Goal: Information Seeking & Learning: Find specific fact

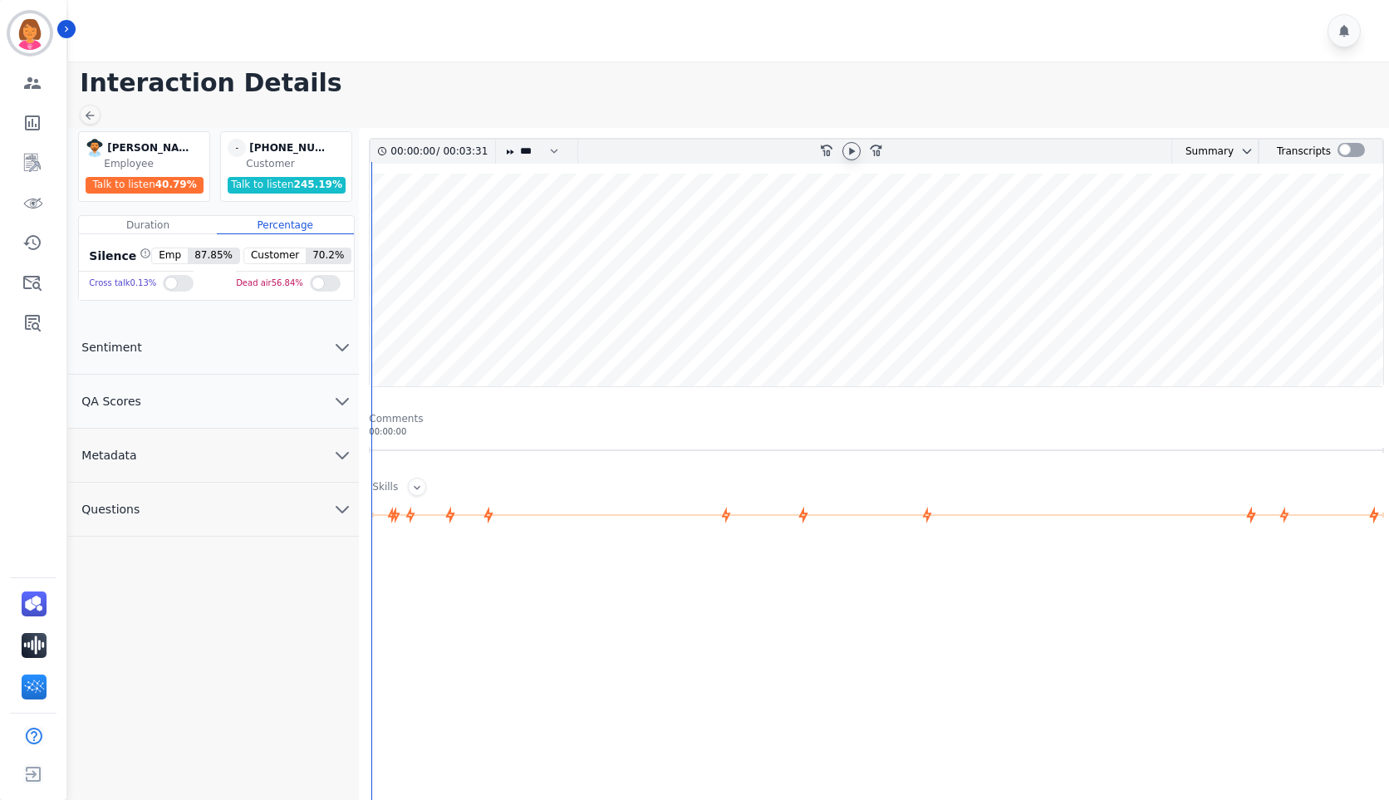
click at [854, 150] on icon at bounding box center [851, 151] width 13 height 13
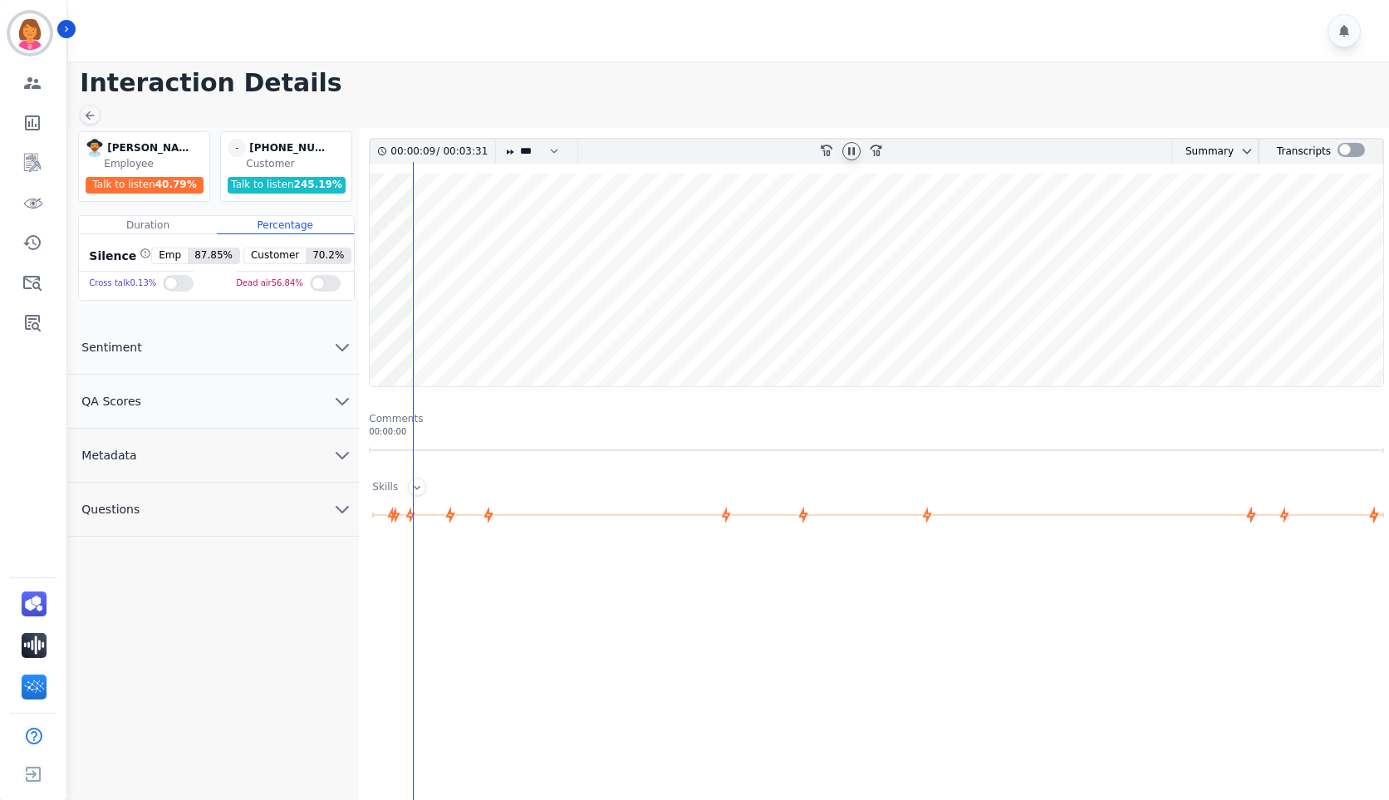
click at [854, 150] on icon at bounding box center [851, 150] width 7 height 7
click at [854, 150] on icon at bounding box center [851, 151] width 13 height 13
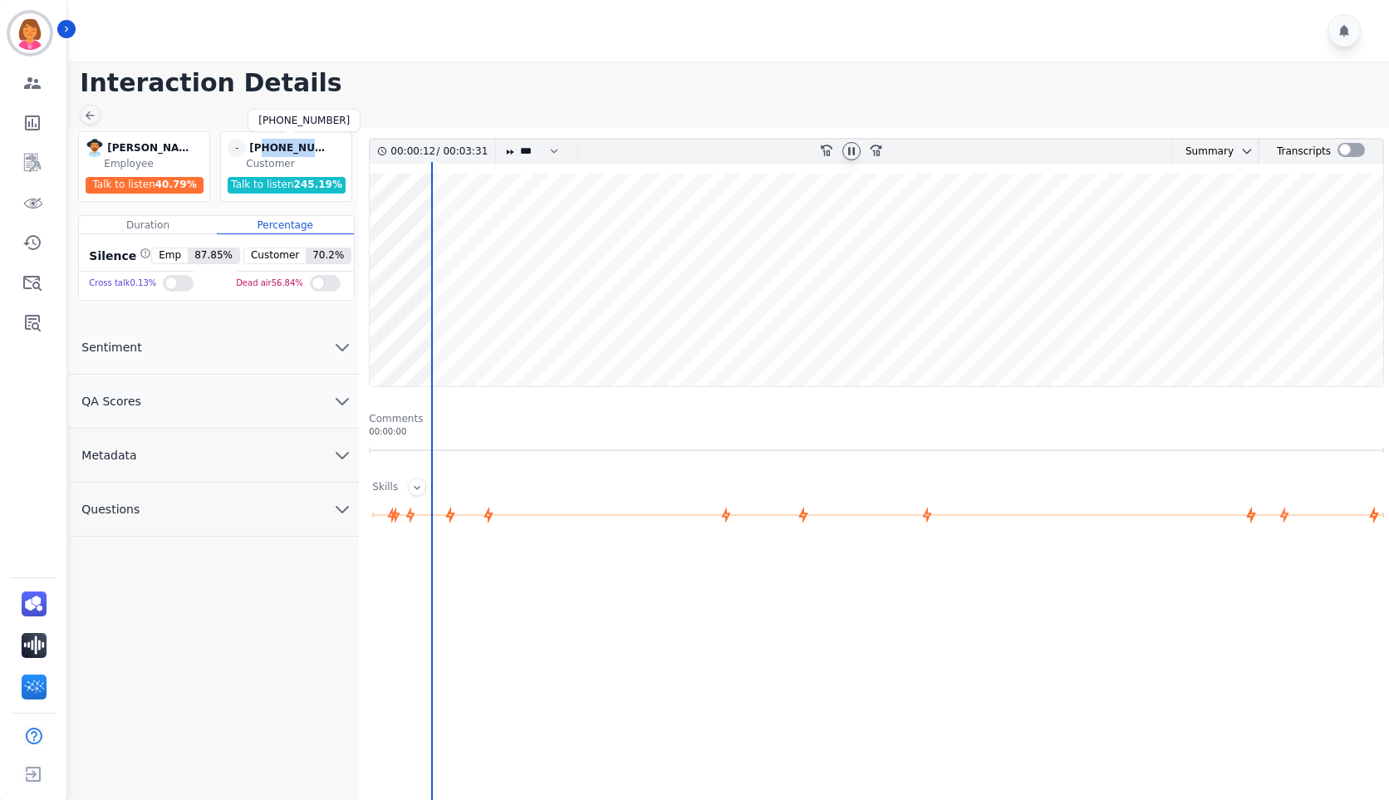
drag, startPoint x: 328, startPoint y: 145, endPoint x: 261, endPoint y: 143, distance: 67.4
click at [261, 143] on div "[PHONE_NUMBER]" at bounding box center [290, 148] width 83 height 18
copy div "9152033394"
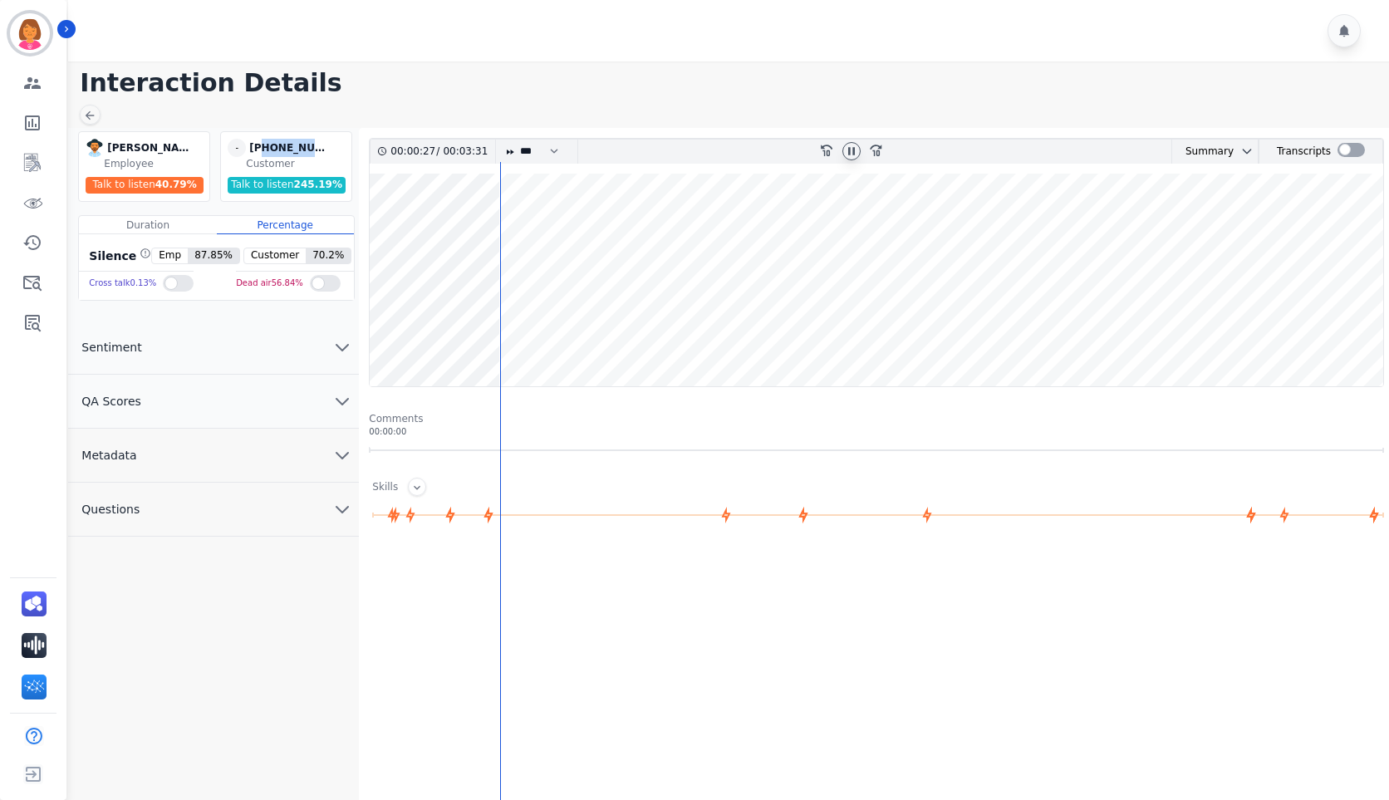
click at [263, 460] on button "Metadata" at bounding box center [213, 456] width 291 height 54
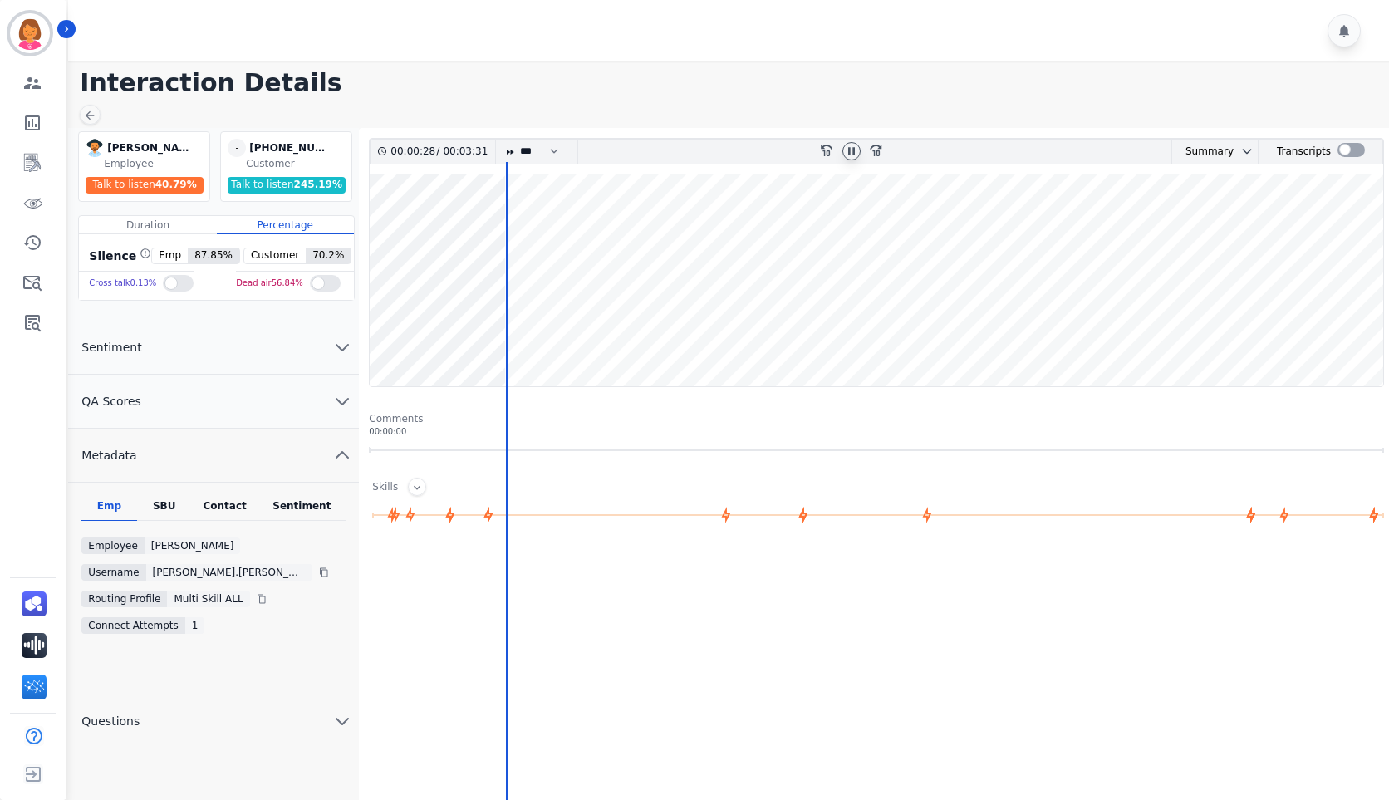
click at [248, 515] on div "Contact" at bounding box center [225, 510] width 66 height 22
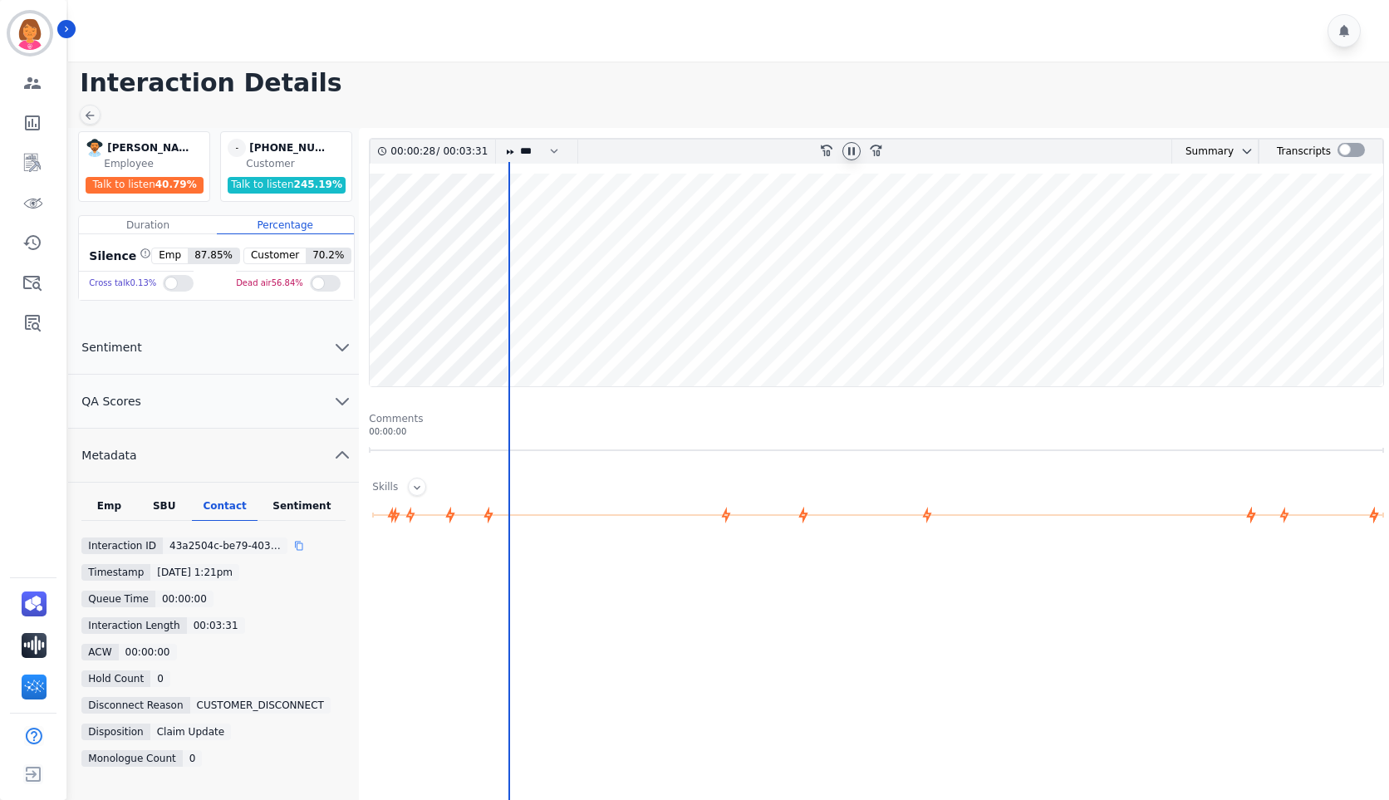
click at [295, 550] on icon at bounding box center [299, 546] width 10 height 10
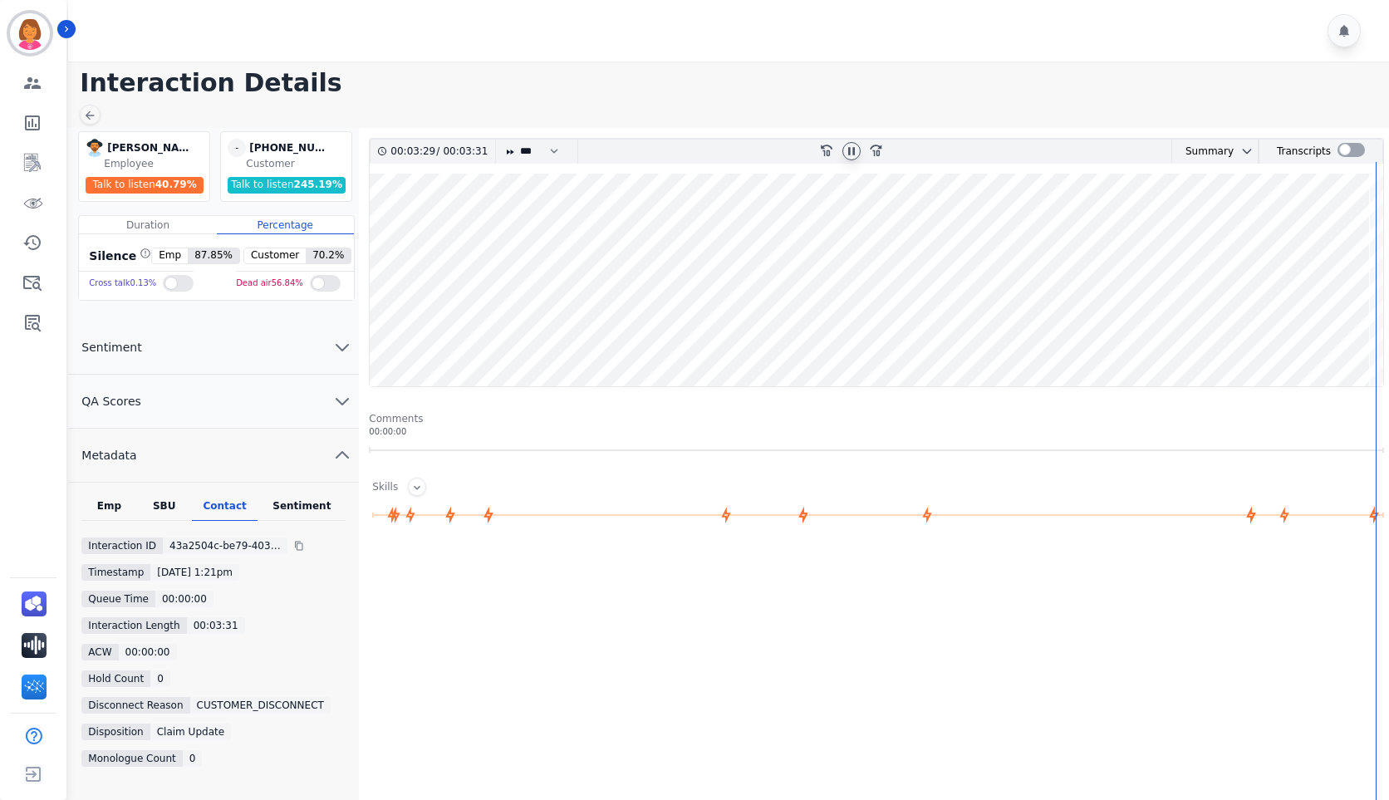
click at [1305, 346] on wave at bounding box center [877, 280] width 1014 height 213
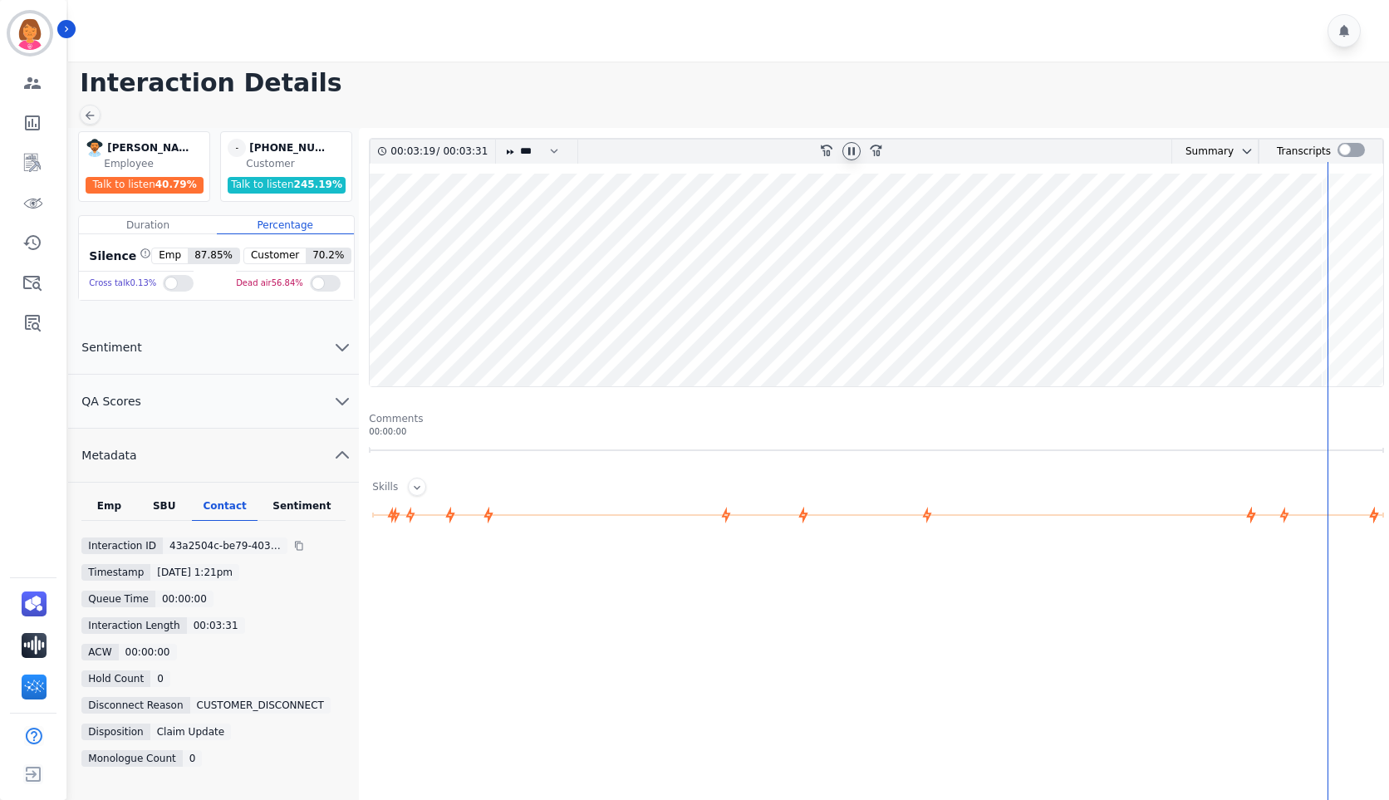
click at [853, 153] on icon at bounding box center [851, 150] width 7 height 7
click at [867, 85] on h1 "Interaction Details" at bounding box center [735, 83] width 1310 height 30
click at [858, 150] on div at bounding box center [852, 151] width 18 height 18
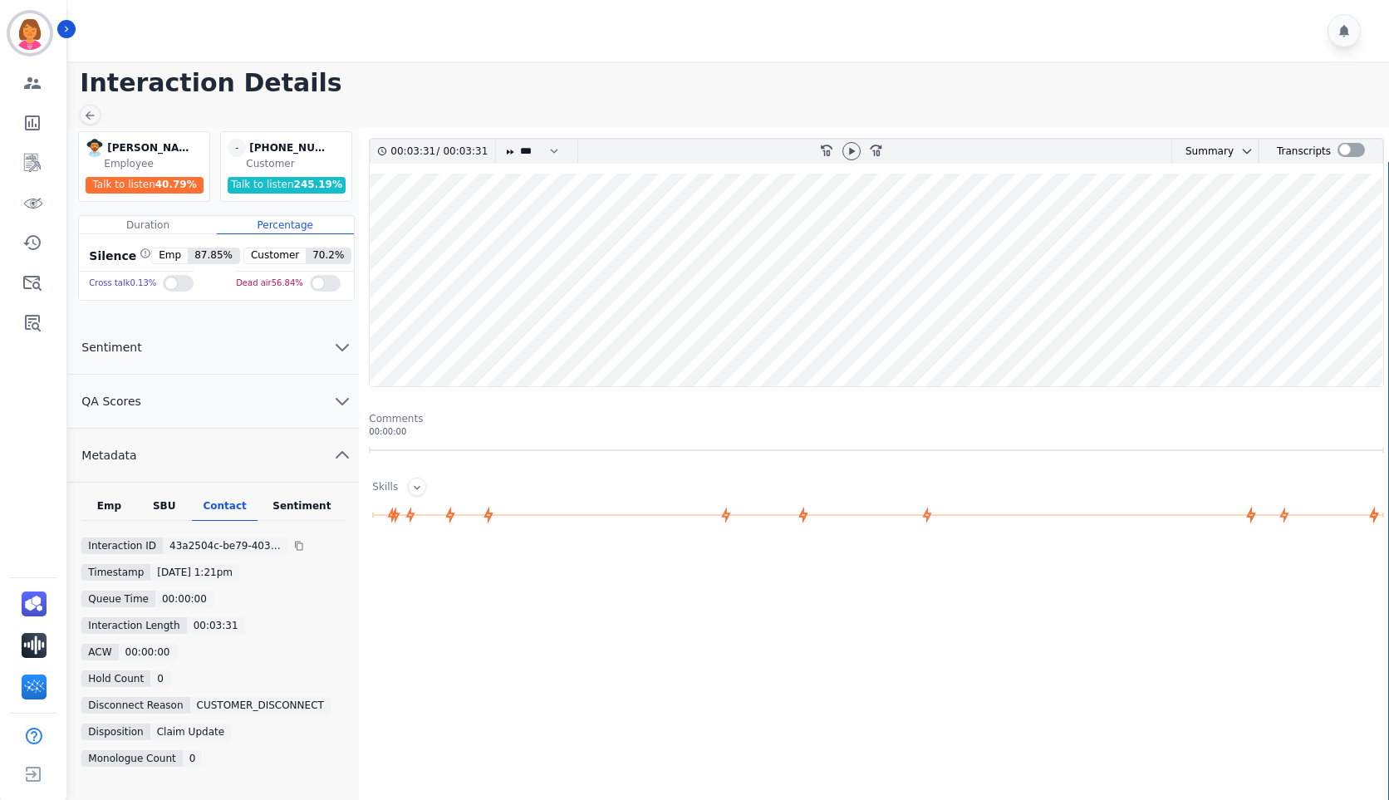
click at [916, 332] on wave at bounding box center [877, 280] width 1014 height 213
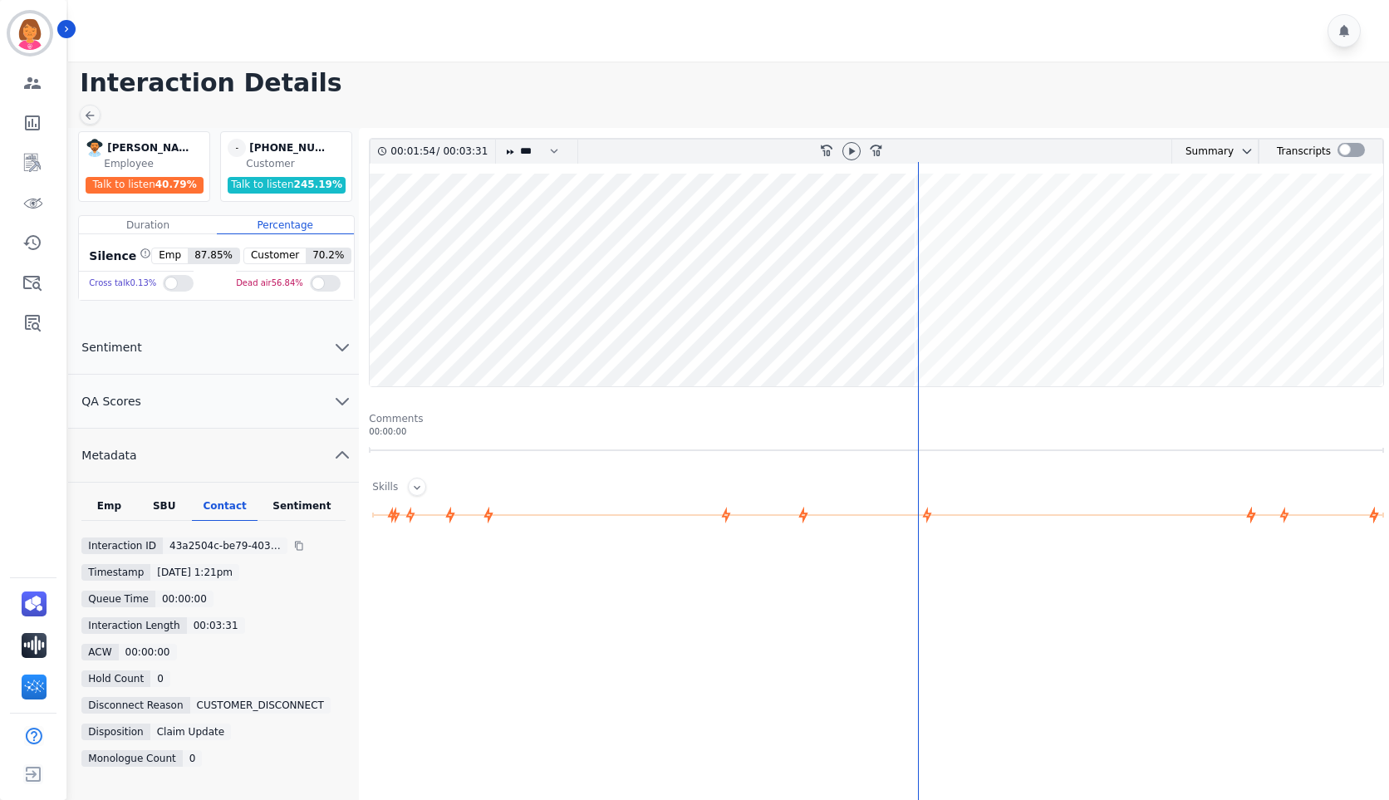
click at [851, 161] on div at bounding box center [851, 152] width 25 height 24
click at [851, 160] on div at bounding box center [851, 152] width 25 height 24
click at [856, 155] on icon at bounding box center [851, 151] width 13 height 13
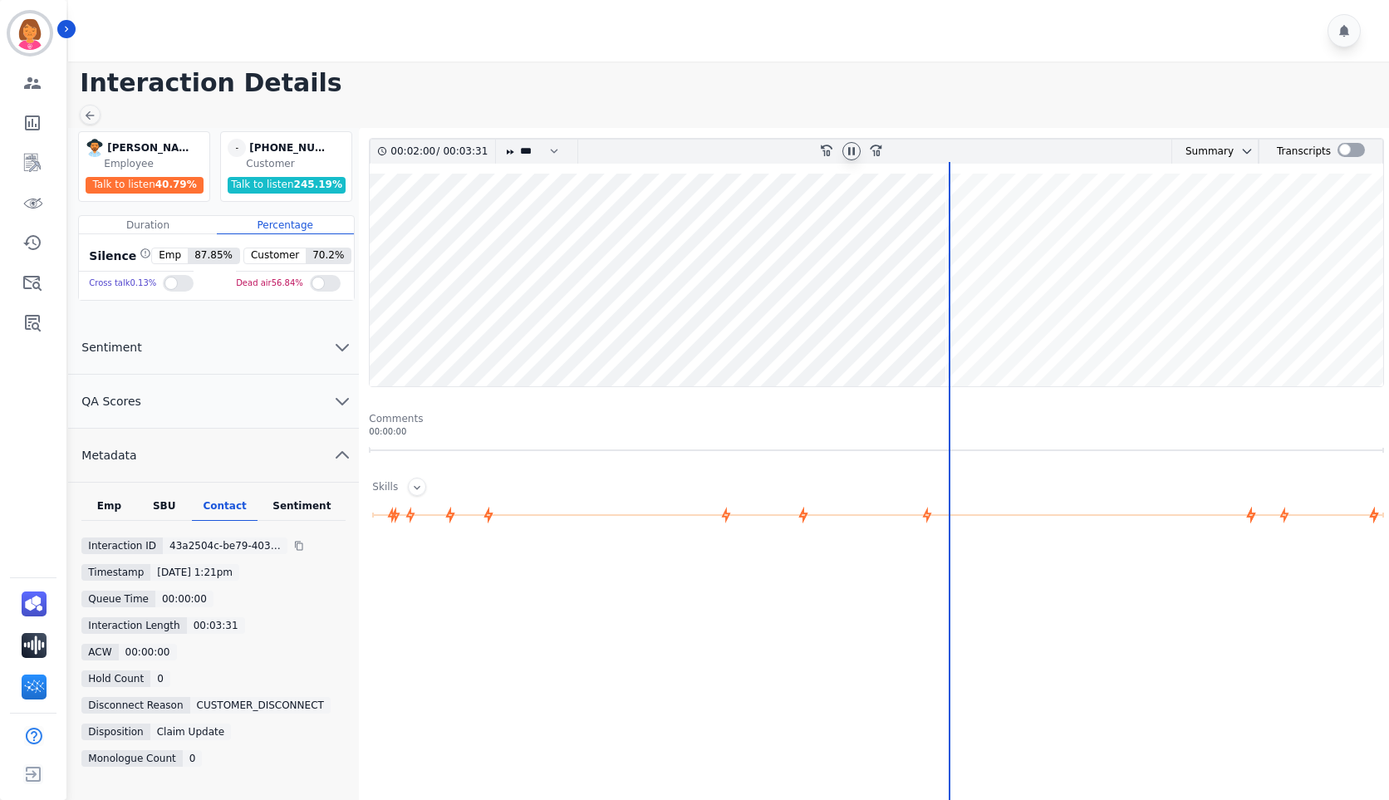
click at [1304, 333] on wave at bounding box center [877, 280] width 1014 height 213
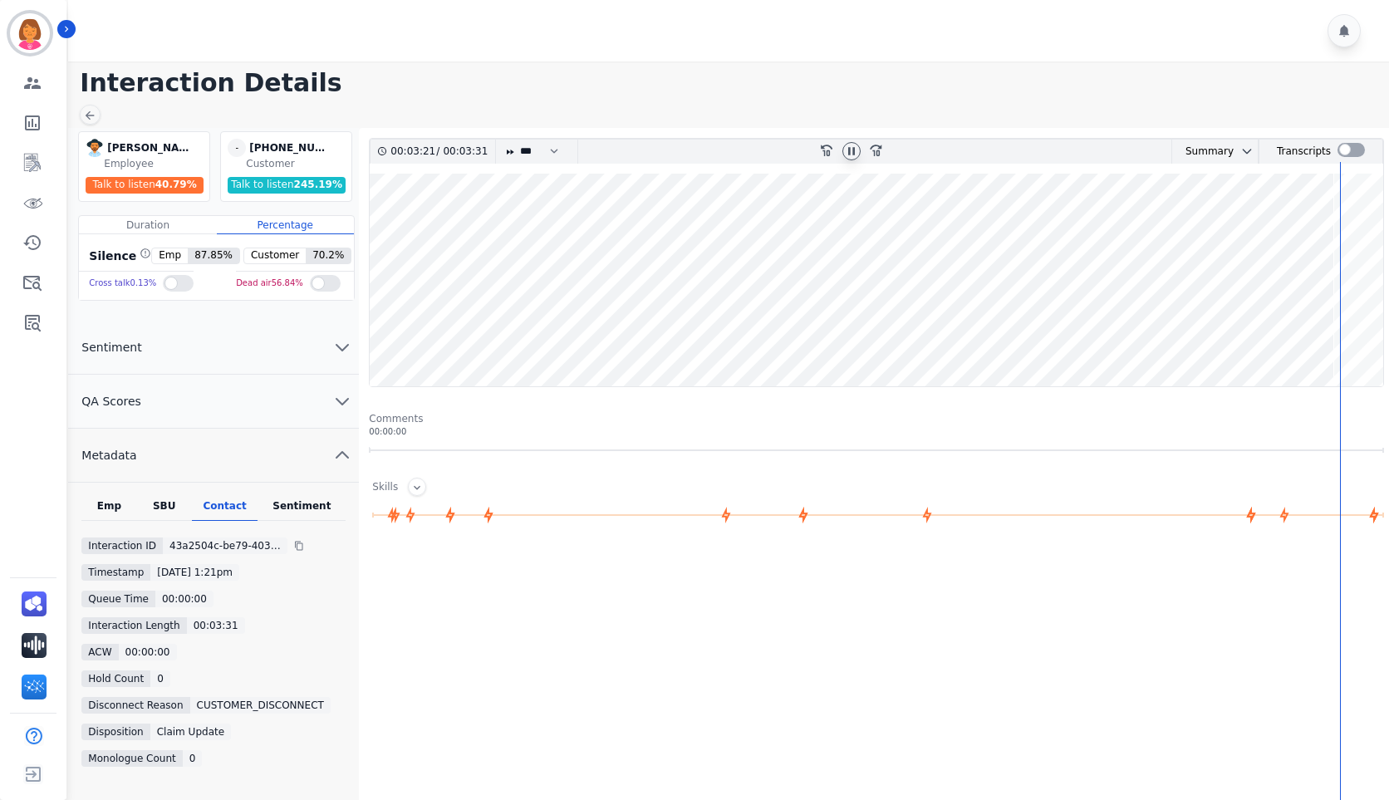
click at [853, 149] on icon at bounding box center [851, 150] width 7 height 7
click at [382, 334] on wave at bounding box center [877, 280] width 1014 height 213
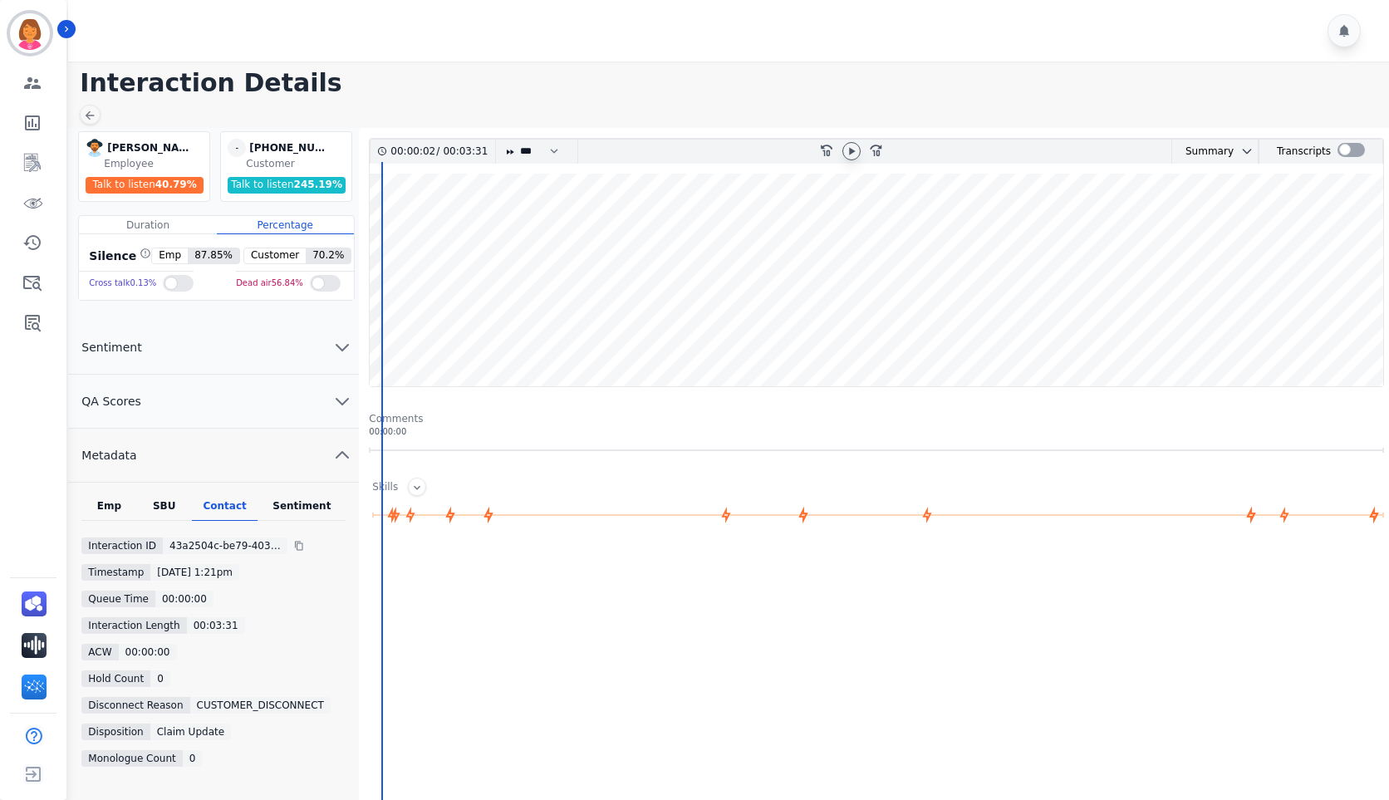
click at [854, 153] on icon at bounding box center [851, 151] width 13 height 13
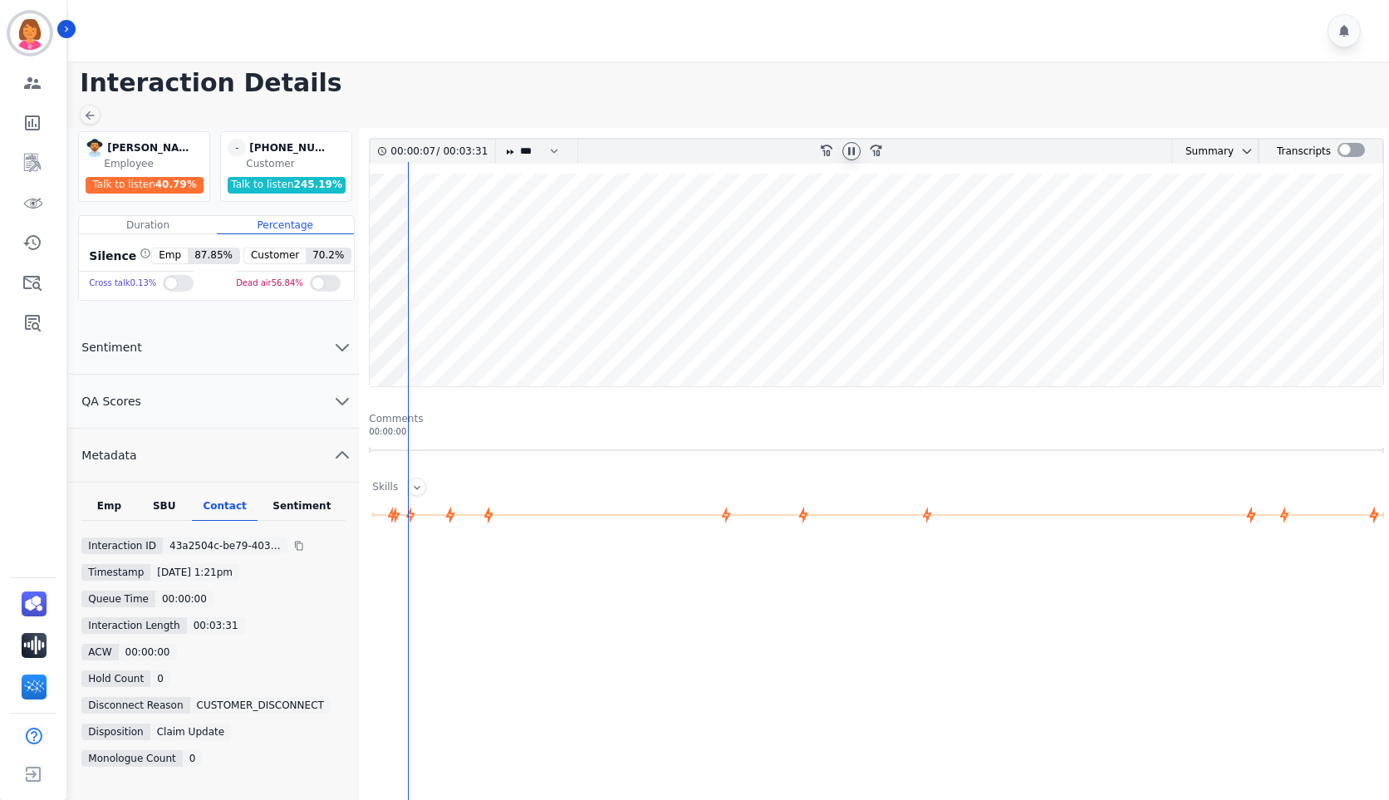
click at [460, 335] on wave at bounding box center [877, 280] width 1014 height 213
click at [856, 152] on icon at bounding box center [851, 151] width 13 height 13
click at [96, 118] on icon at bounding box center [89, 115] width 13 height 13
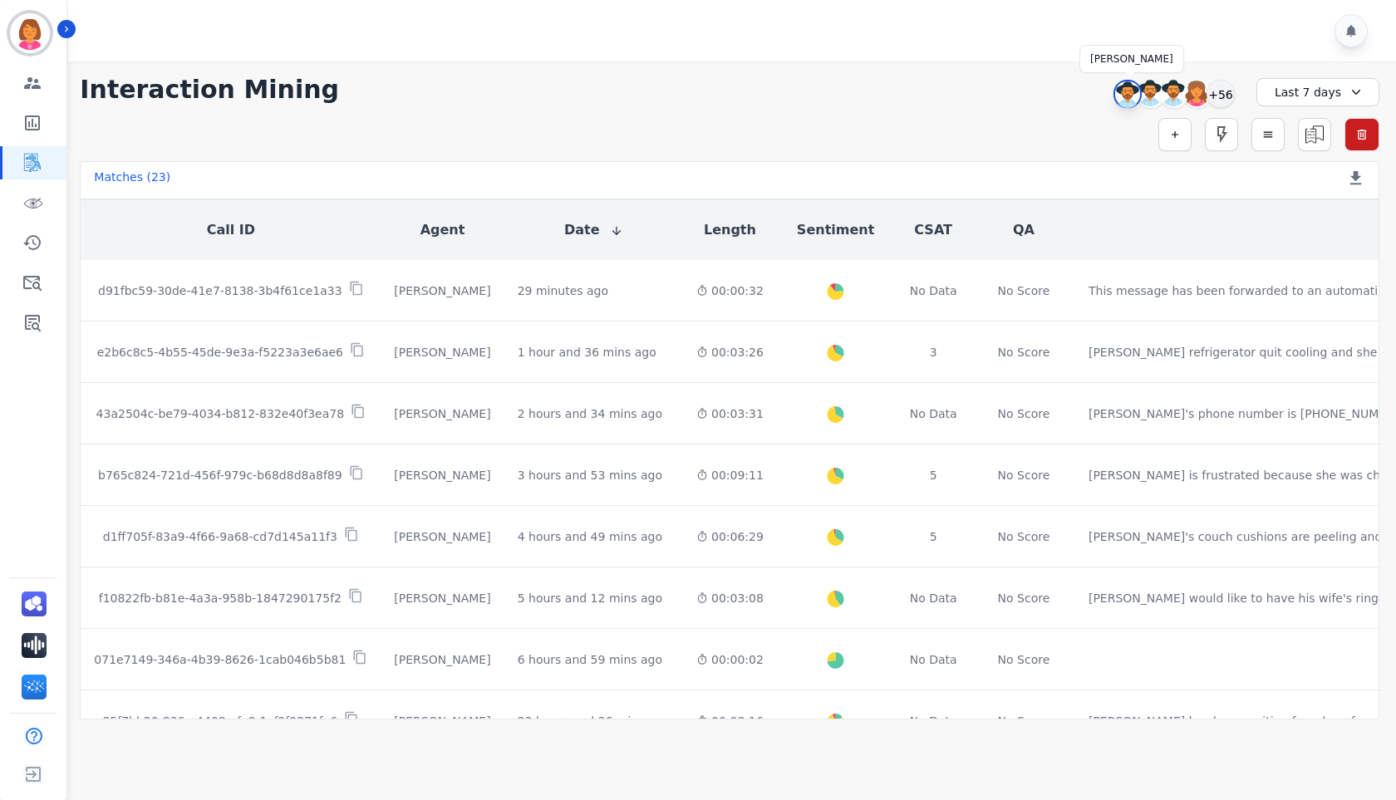
click at [1130, 96] on img at bounding box center [1127, 94] width 25 height 27
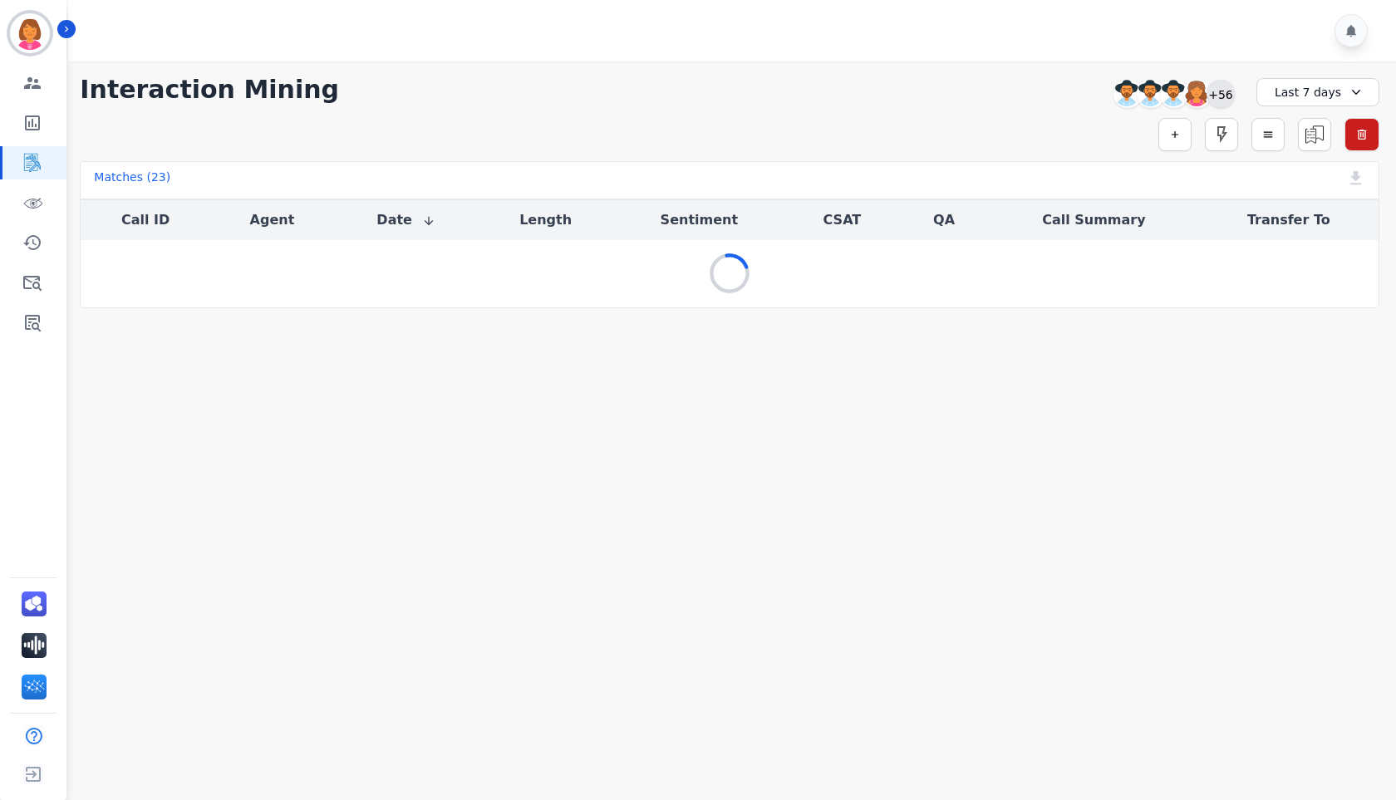
click at [1219, 95] on div "+56" at bounding box center [1221, 94] width 28 height 28
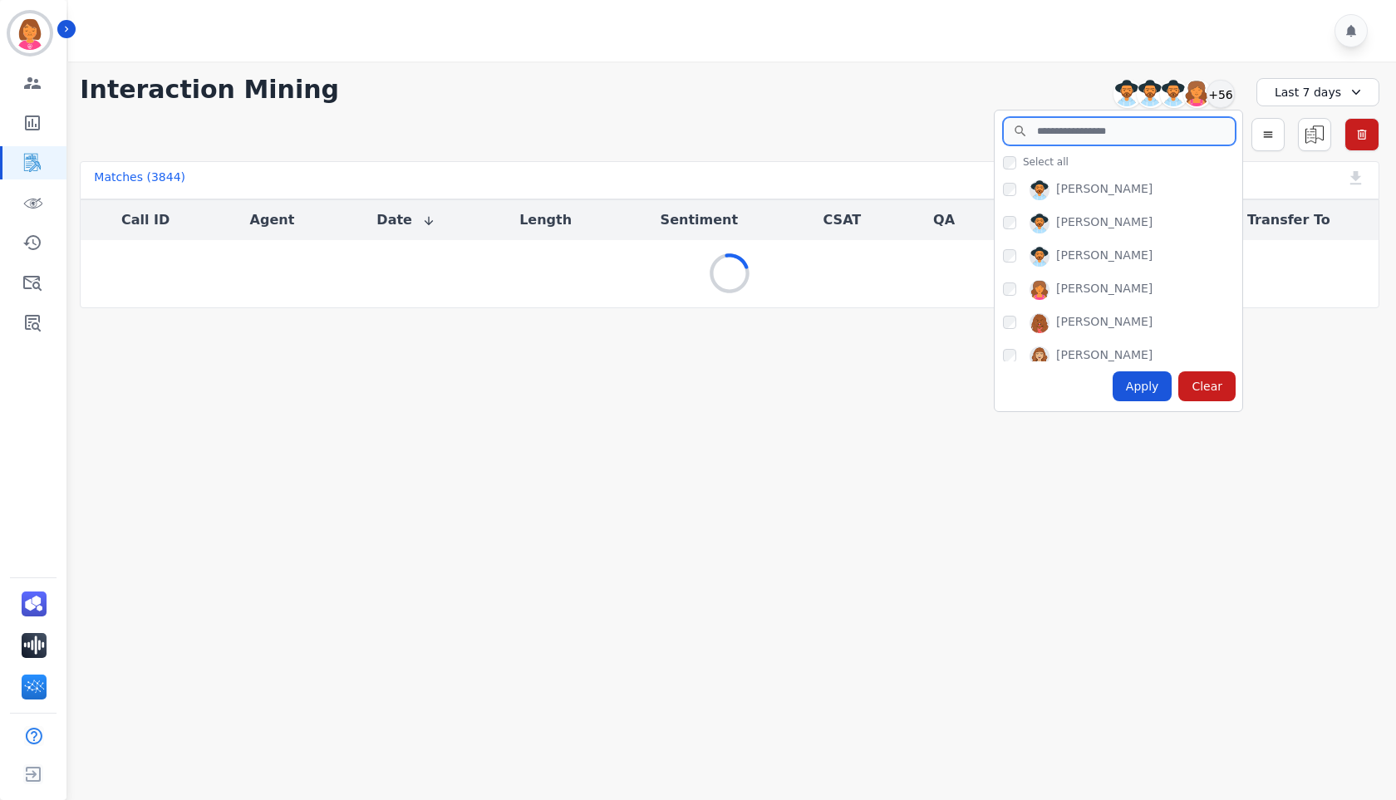
click at [1185, 139] on input "search" at bounding box center [1119, 131] width 233 height 28
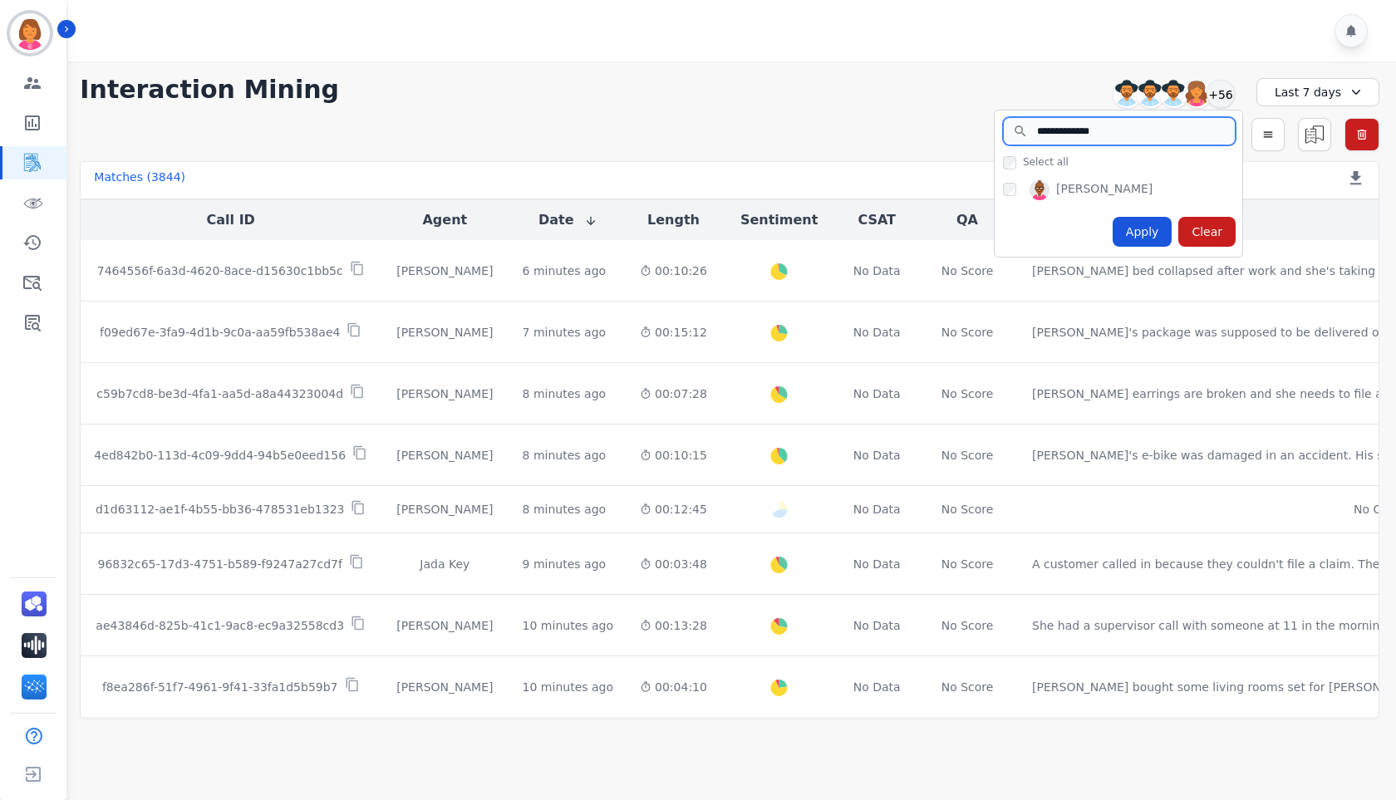
type input "**********"
click at [1157, 240] on div "Apply" at bounding box center [1143, 232] width 60 height 30
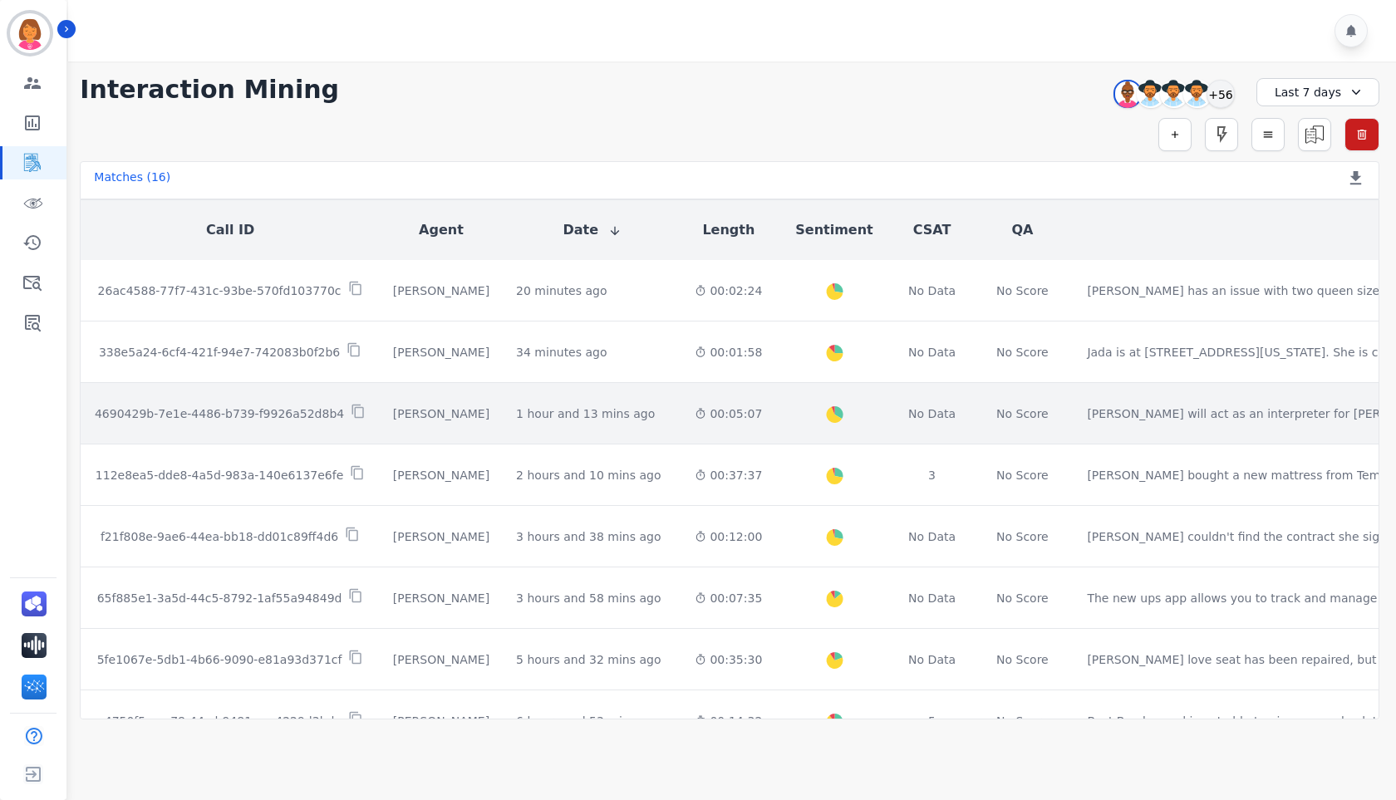
click at [775, 416] on td "Created with Highcharts 10.2.0 Overall Positive: 33.5 ( 33.5 )% Neutral: 60.4 (…" at bounding box center [833, 413] width 117 height 61
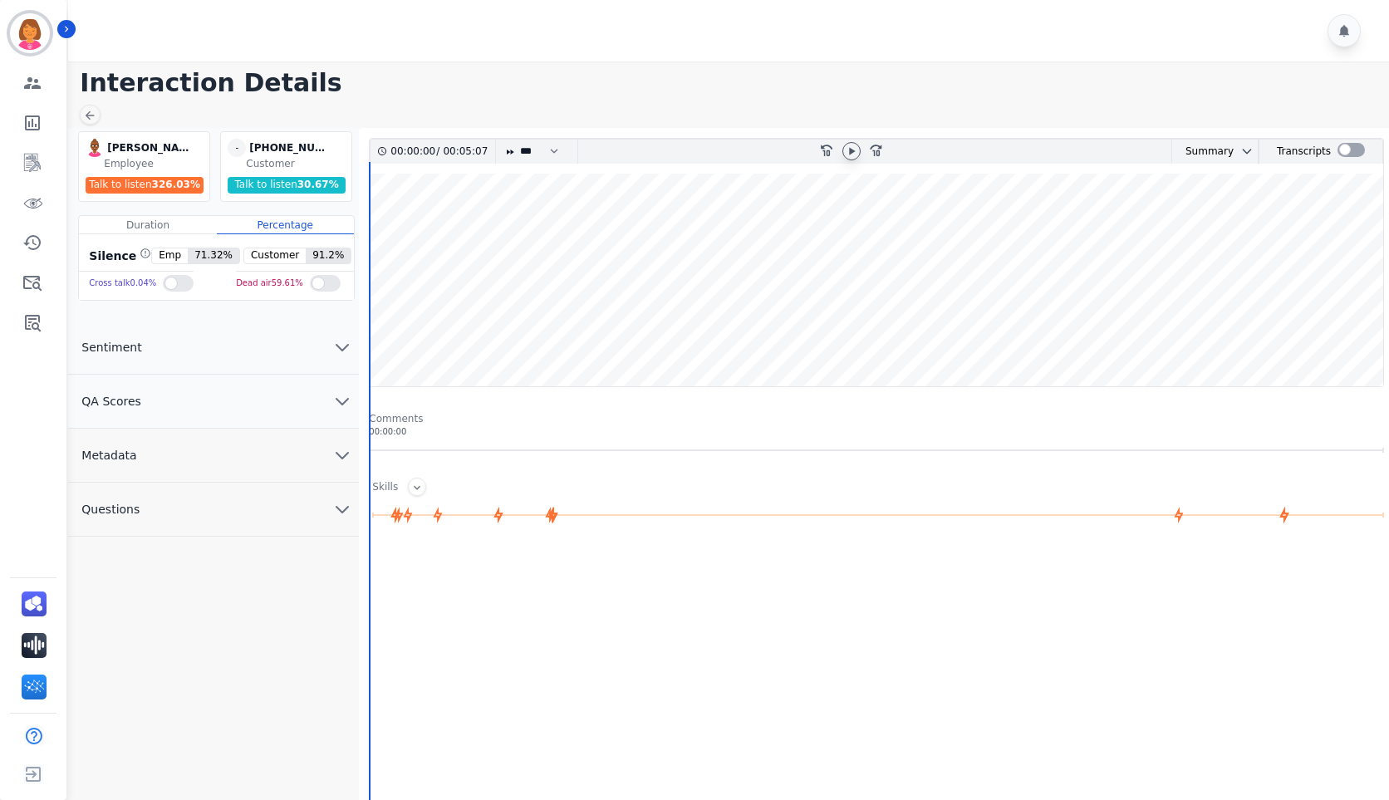
click at [843, 152] on div at bounding box center [852, 151] width 18 height 18
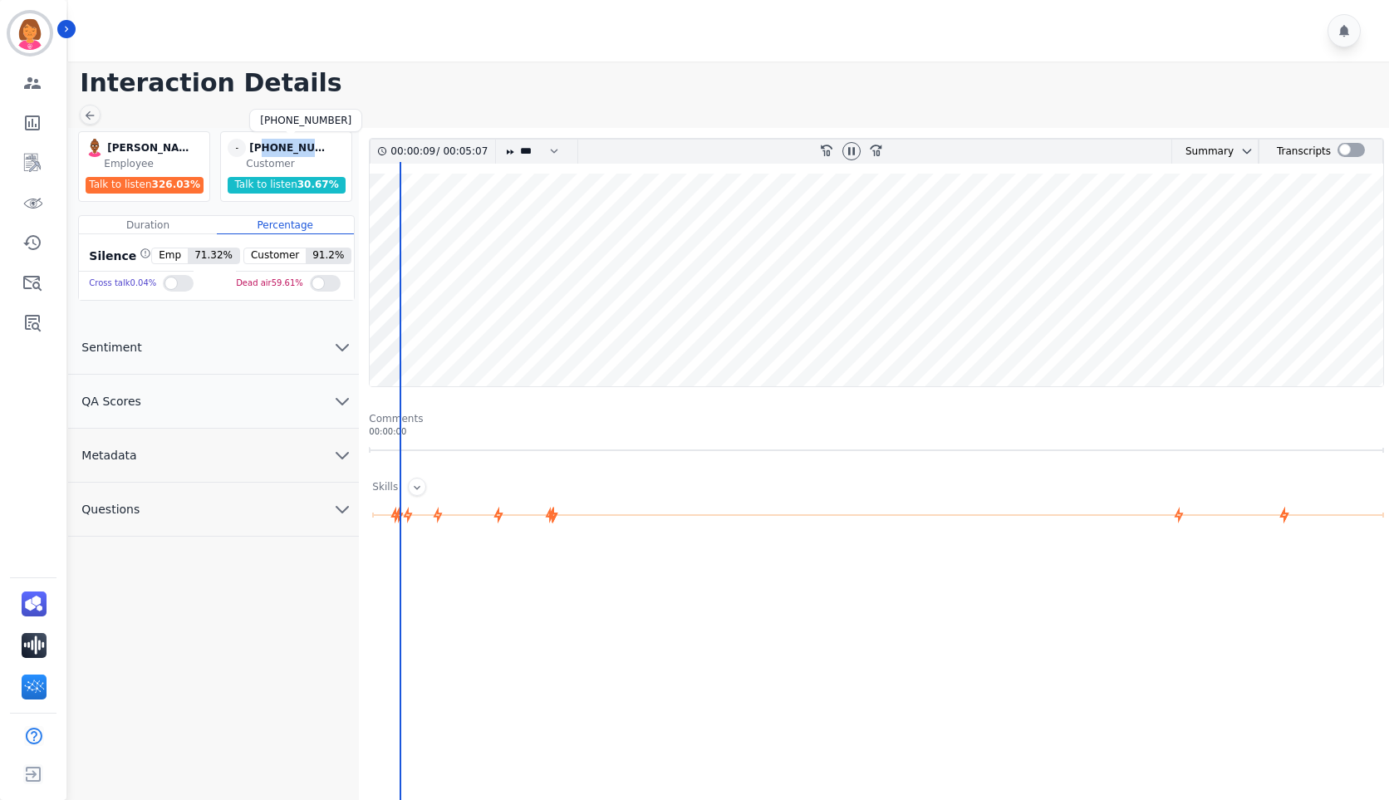
drag, startPoint x: 325, startPoint y: 143, endPoint x: 263, endPoint y: 153, distance: 63.1
click at [263, 153] on div "[PHONE_NUMBER]" at bounding box center [290, 148] width 83 height 18
copy div "6197196912"
click at [89, 109] on icon at bounding box center [89, 115] width 13 height 13
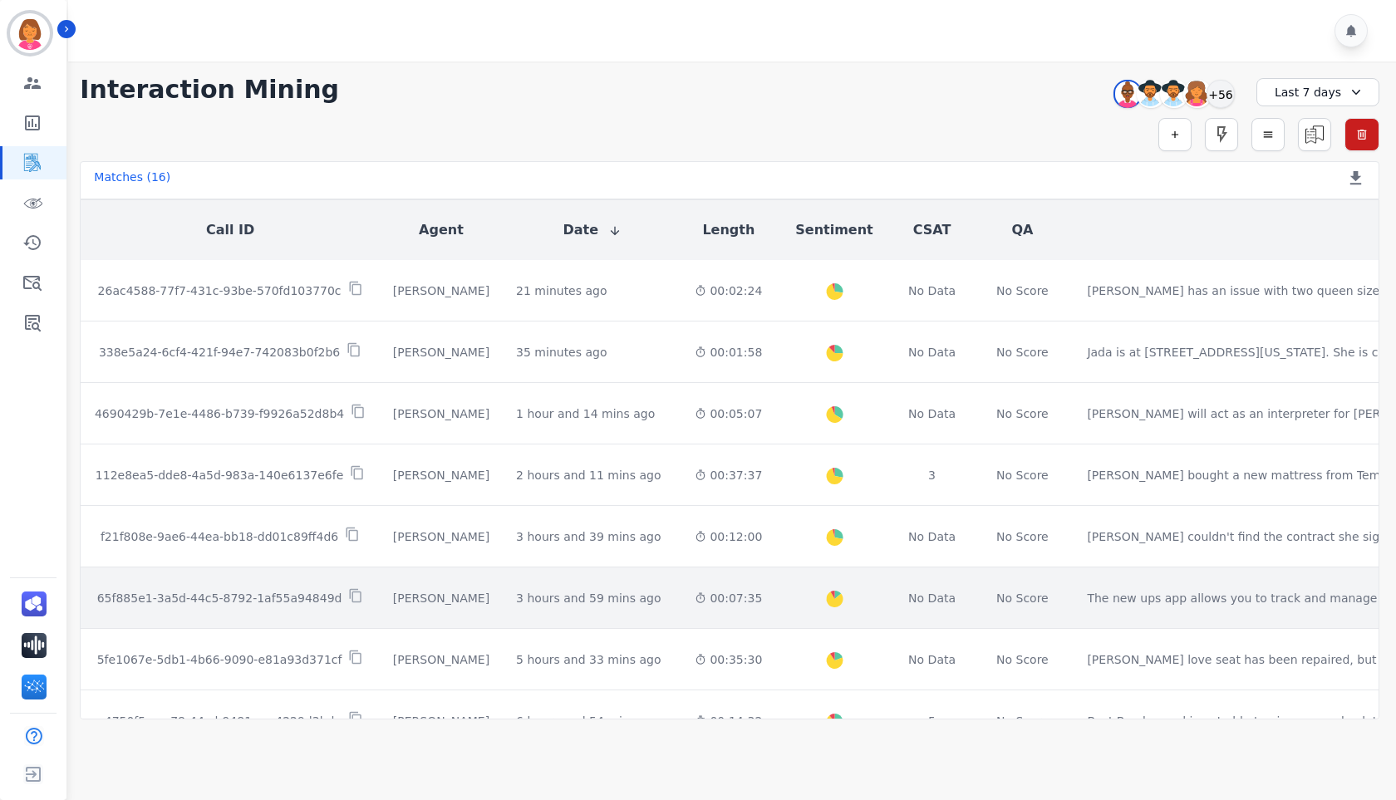
click at [775, 592] on td "Created with Highcharts 10.2.0 Overall Positive: 13.9 ( 13.9 )% Neutral: 77.9 (…" at bounding box center [833, 598] width 117 height 61
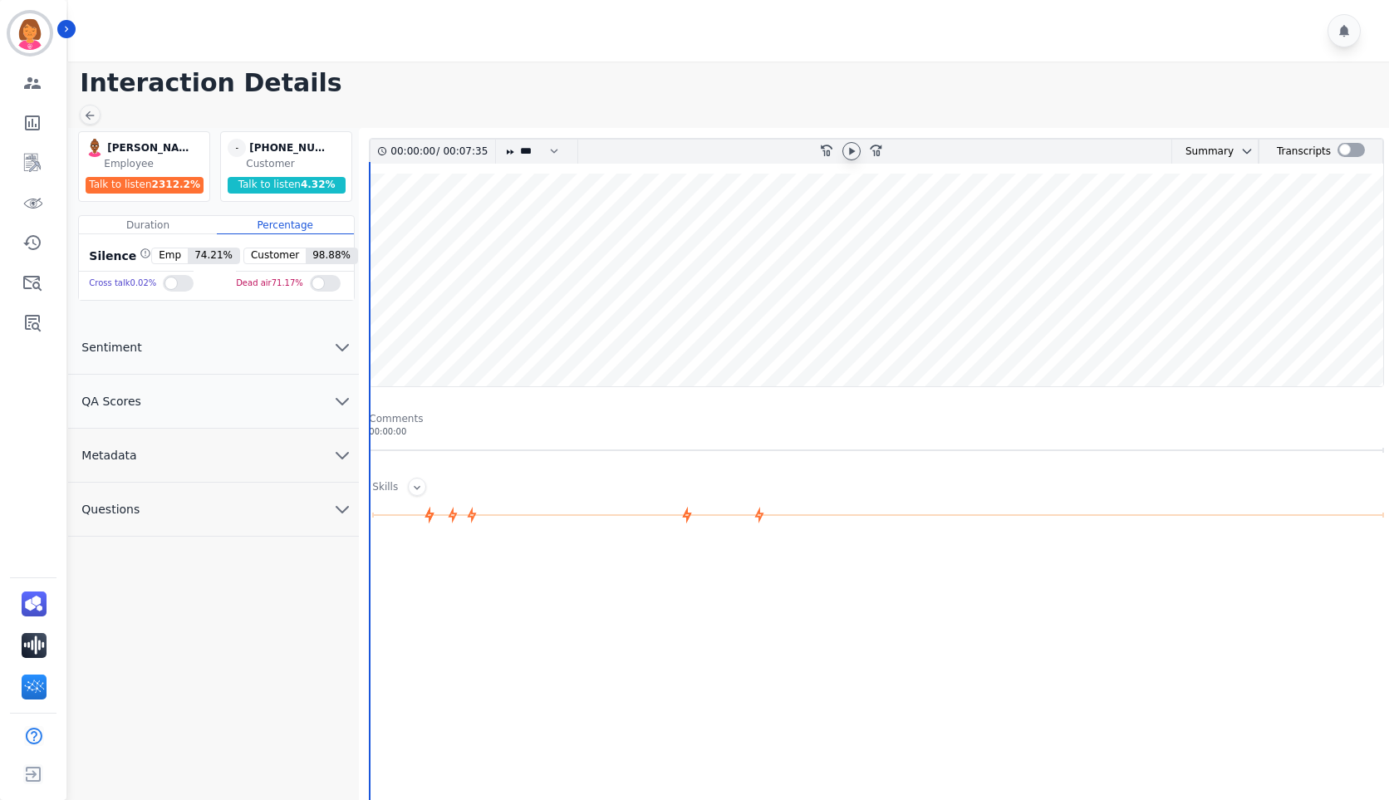
click at [852, 155] on icon at bounding box center [851, 151] width 13 height 13
click at [90, 115] on icon at bounding box center [89, 115] width 13 height 13
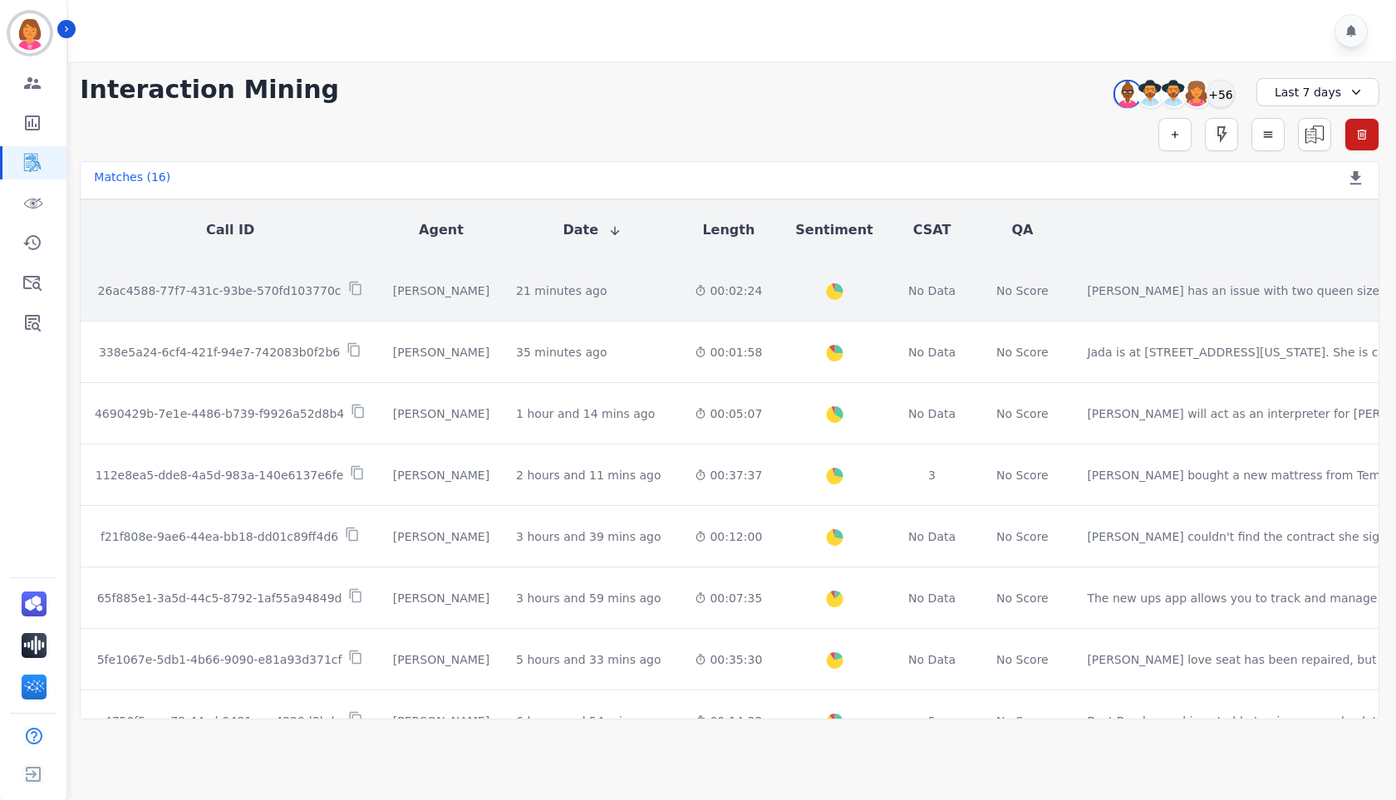
click at [789, 300] on div "Created with Highcharts 10.2.0 Overall Positive: 27.2 ( 27.2 )% Neutral: 67.9 (…" at bounding box center [834, 290] width 91 height 61
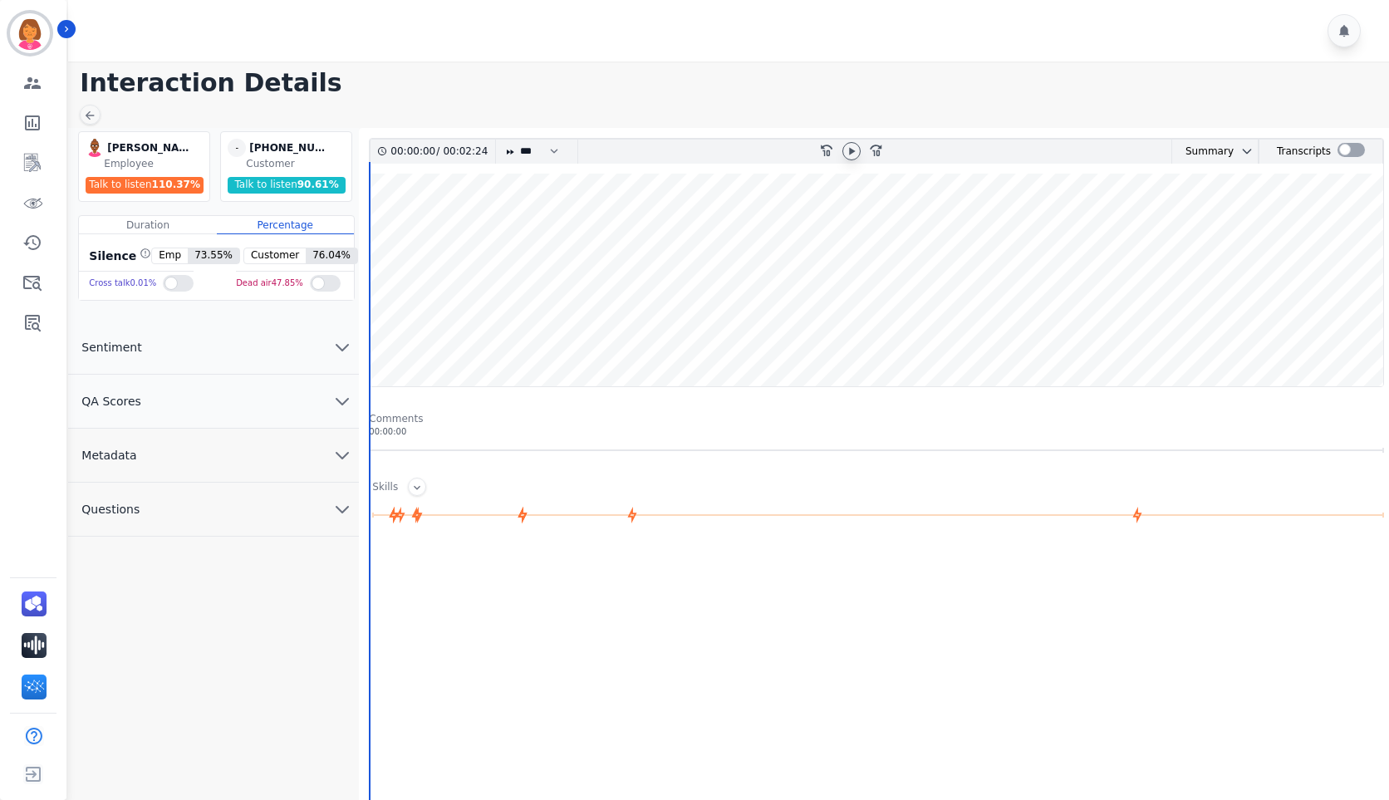
click at [855, 149] on icon at bounding box center [851, 151] width 13 height 13
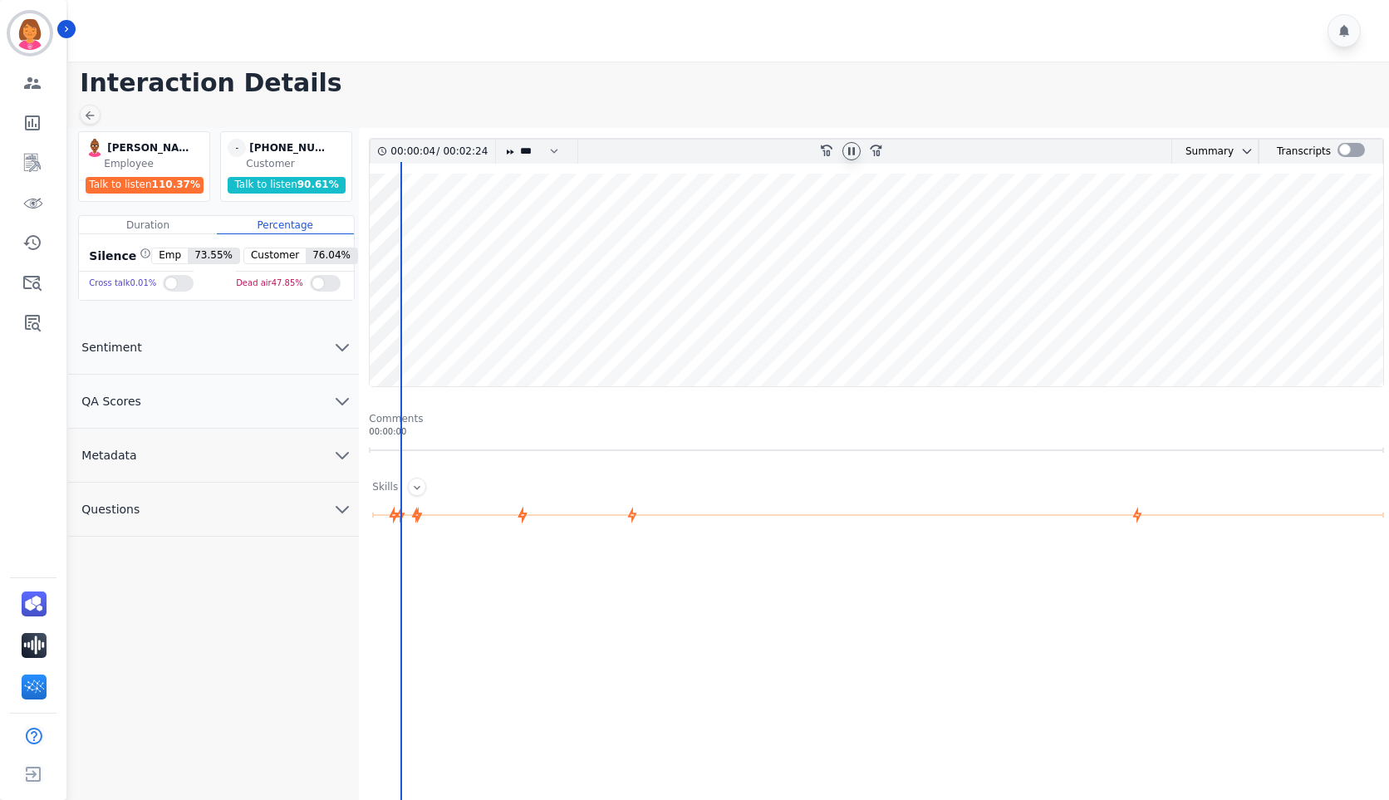
click at [1266, 330] on wave at bounding box center [877, 280] width 1014 height 213
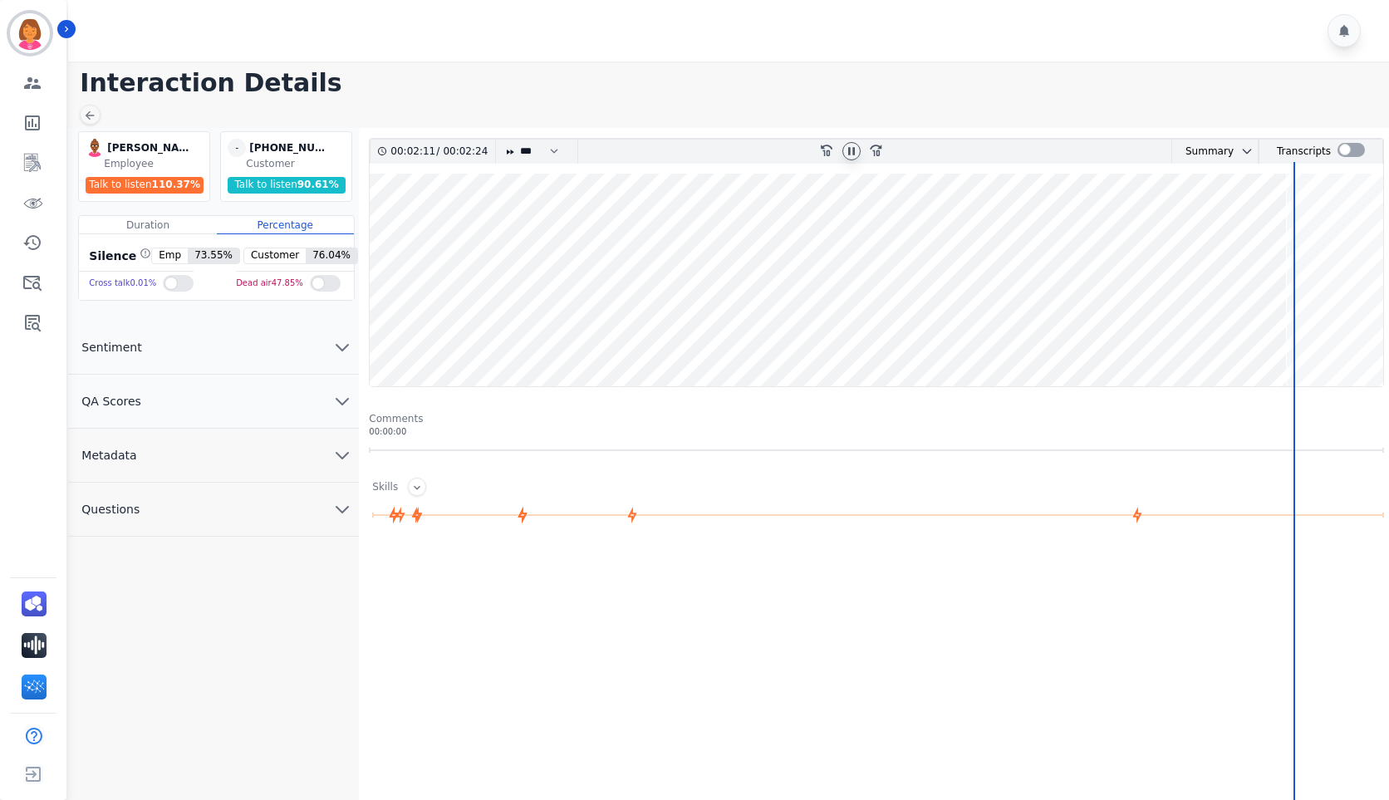
click at [1365, 228] on wave at bounding box center [877, 280] width 1014 height 213
click at [382, 332] on wave at bounding box center [877, 280] width 1014 height 213
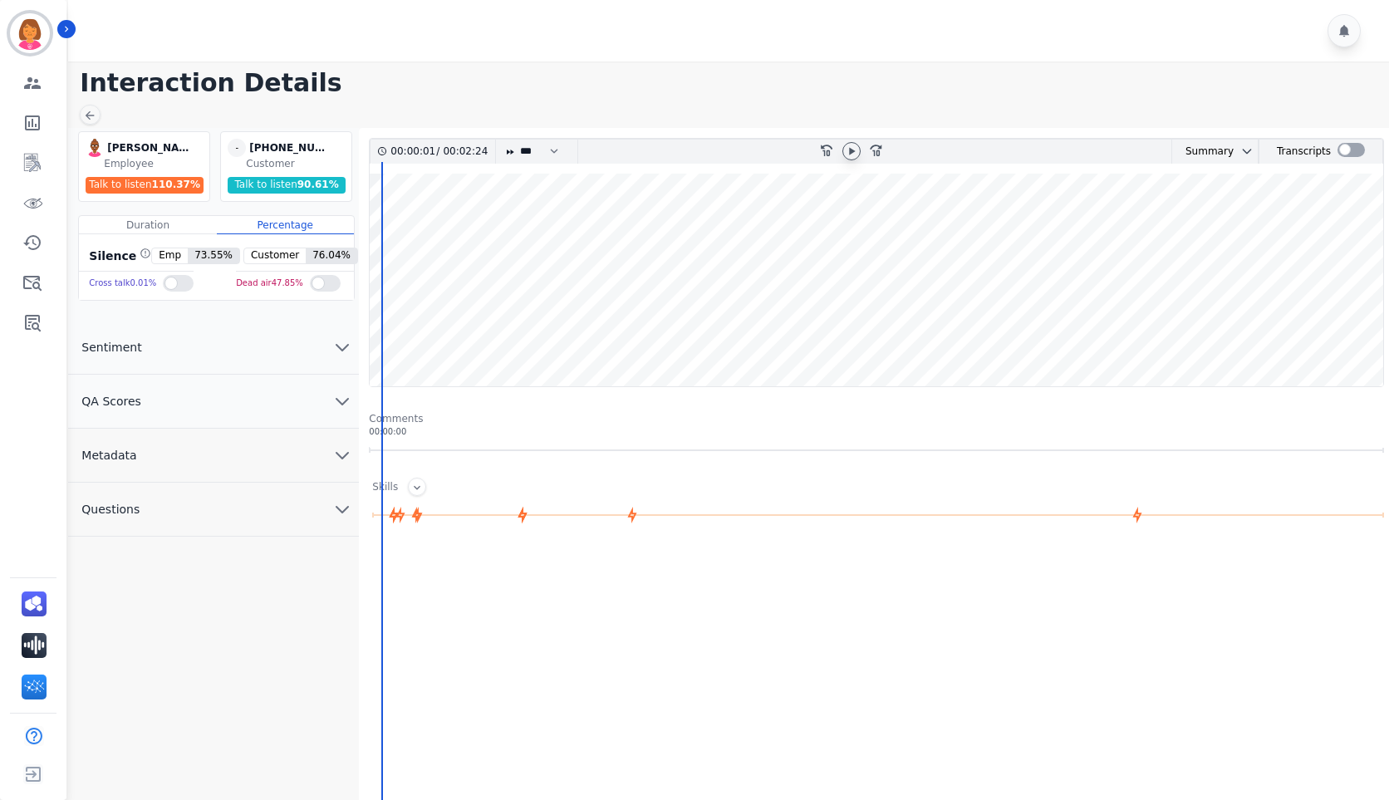
click at [850, 142] on div at bounding box center [852, 151] width 18 height 18
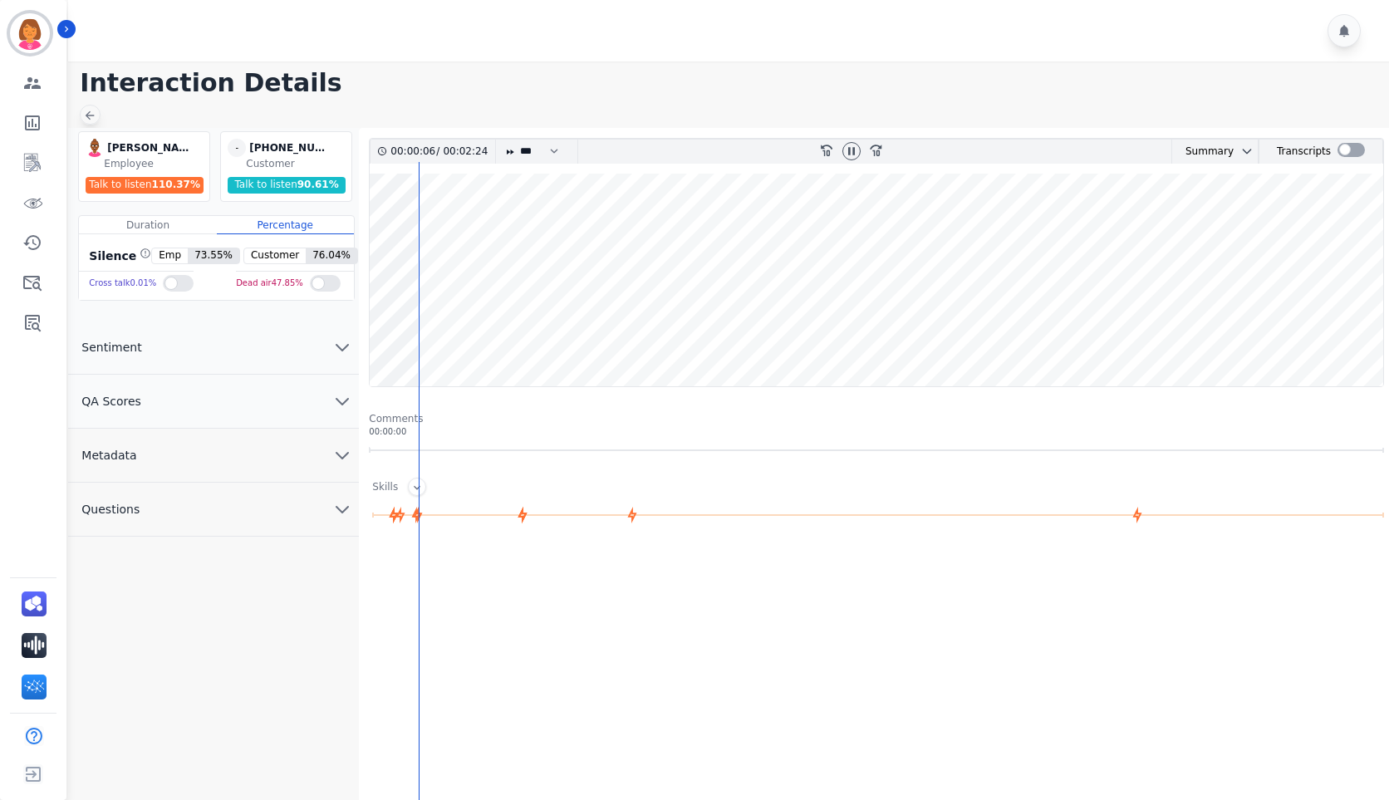
click at [86, 118] on icon at bounding box center [89, 115] width 13 height 13
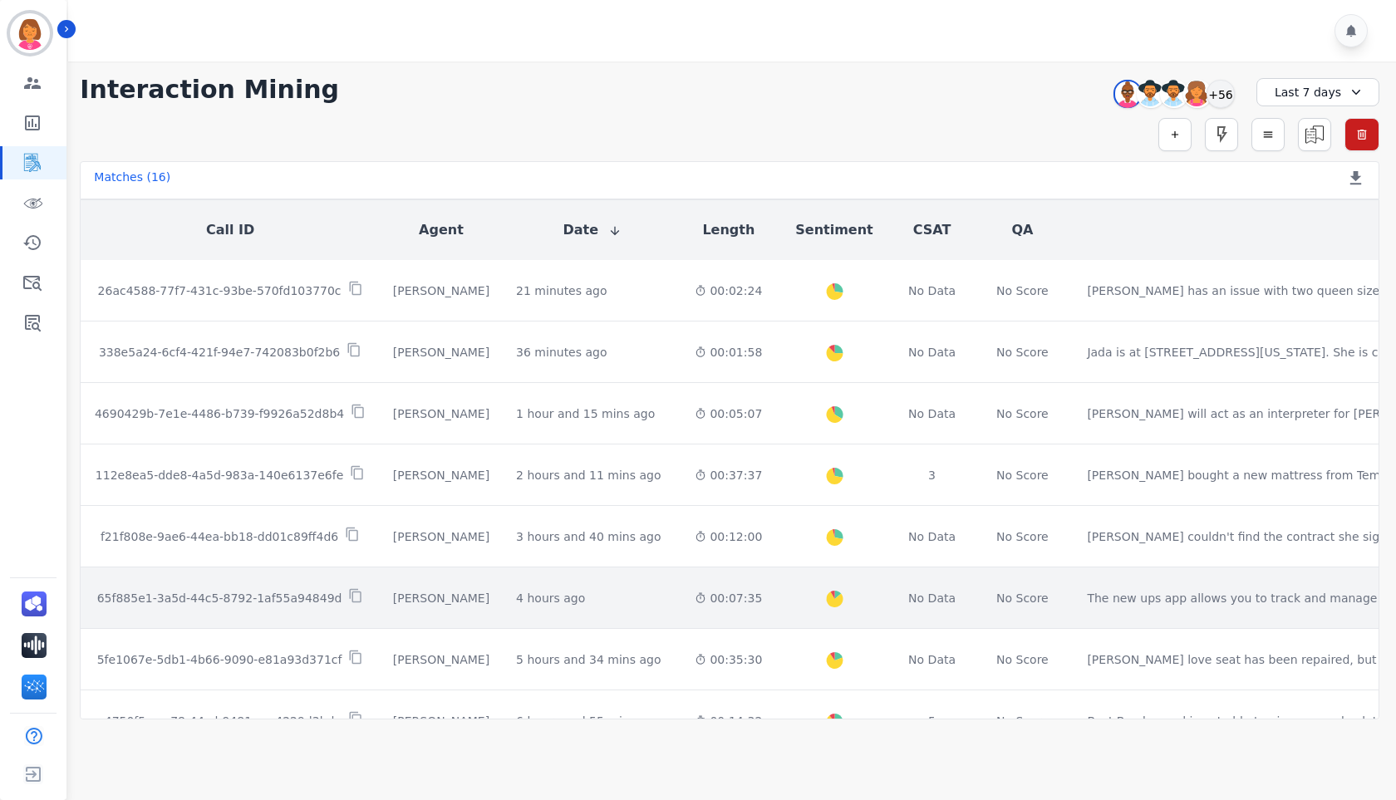
click at [695, 597] on div "00:07:35" at bounding box center [728, 598] width 67 height 17
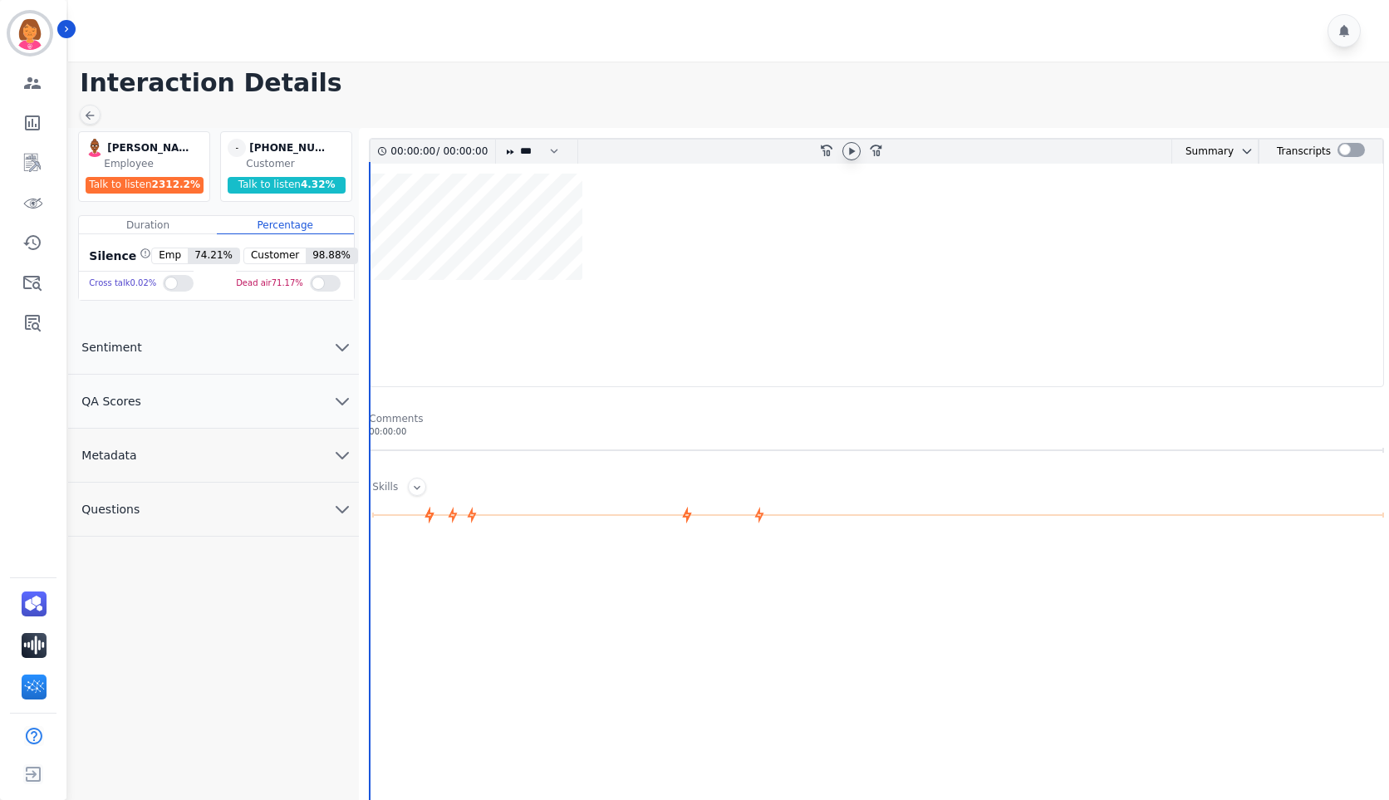
click at [848, 157] on div at bounding box center [852, 151] width 18 height 18
click at [90, 107] on div at bounding box center [90, 115] width 21 height 20
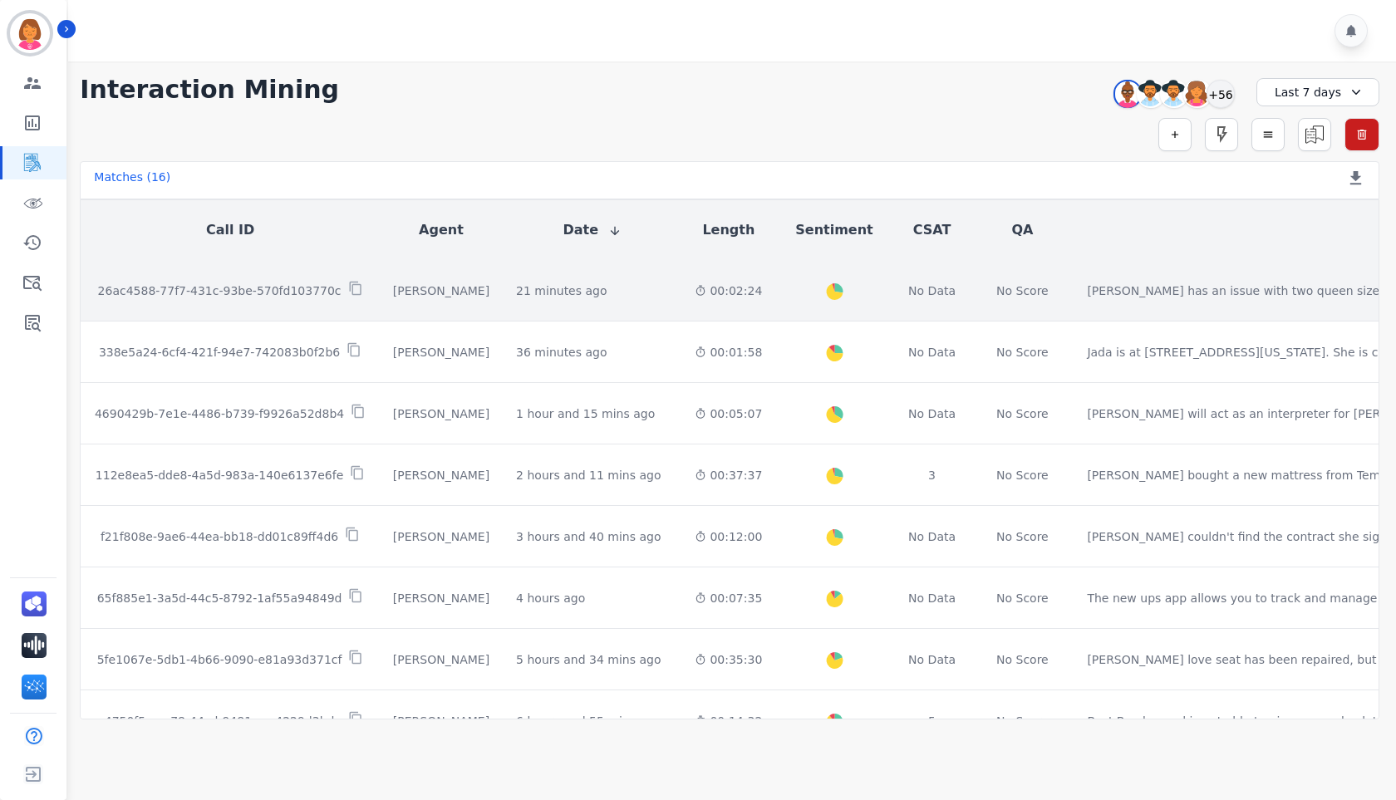
click at [700, 301] on td "00:02:24" at bounding box center [728, 290] width 94 height 61
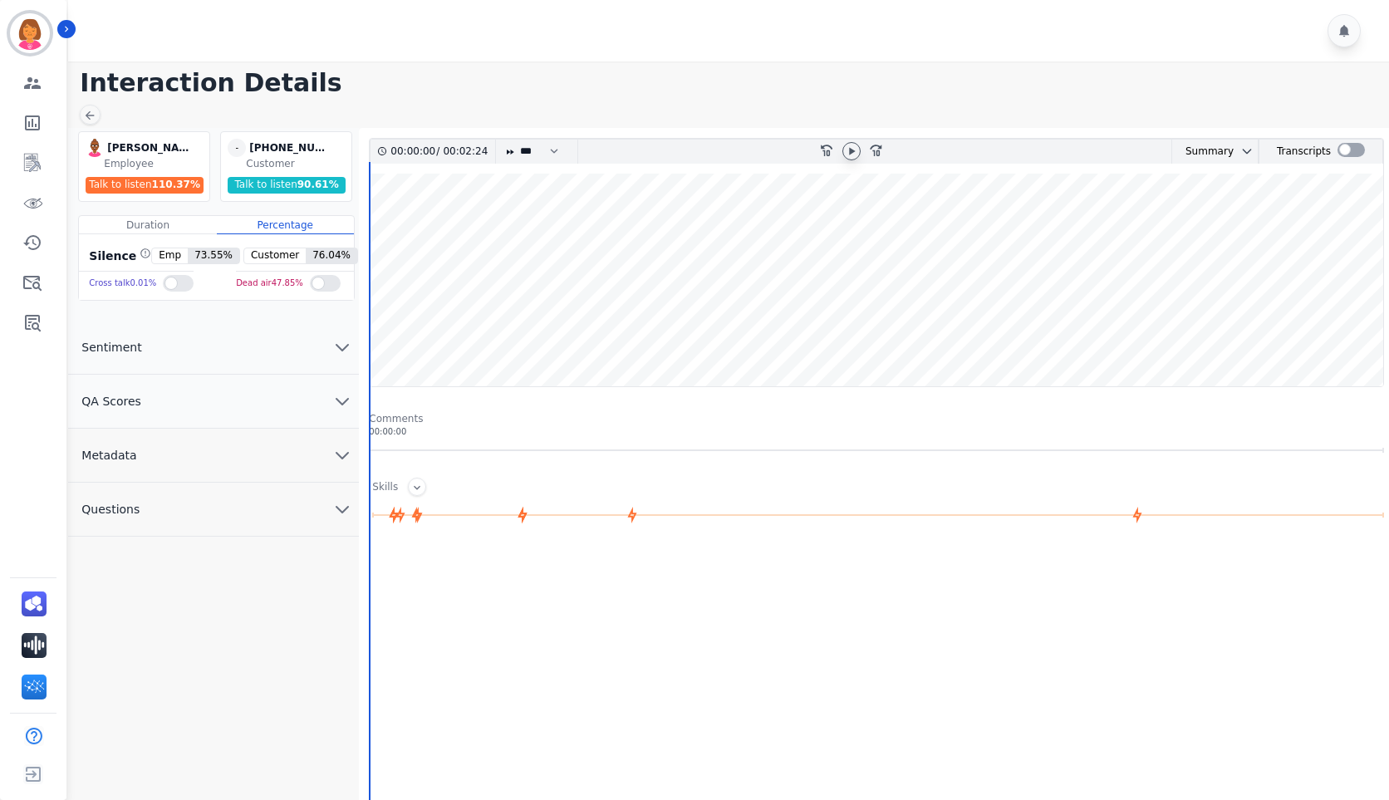
click at [852, 155] on icon at bounding box center [851, 151] width 13 height 13
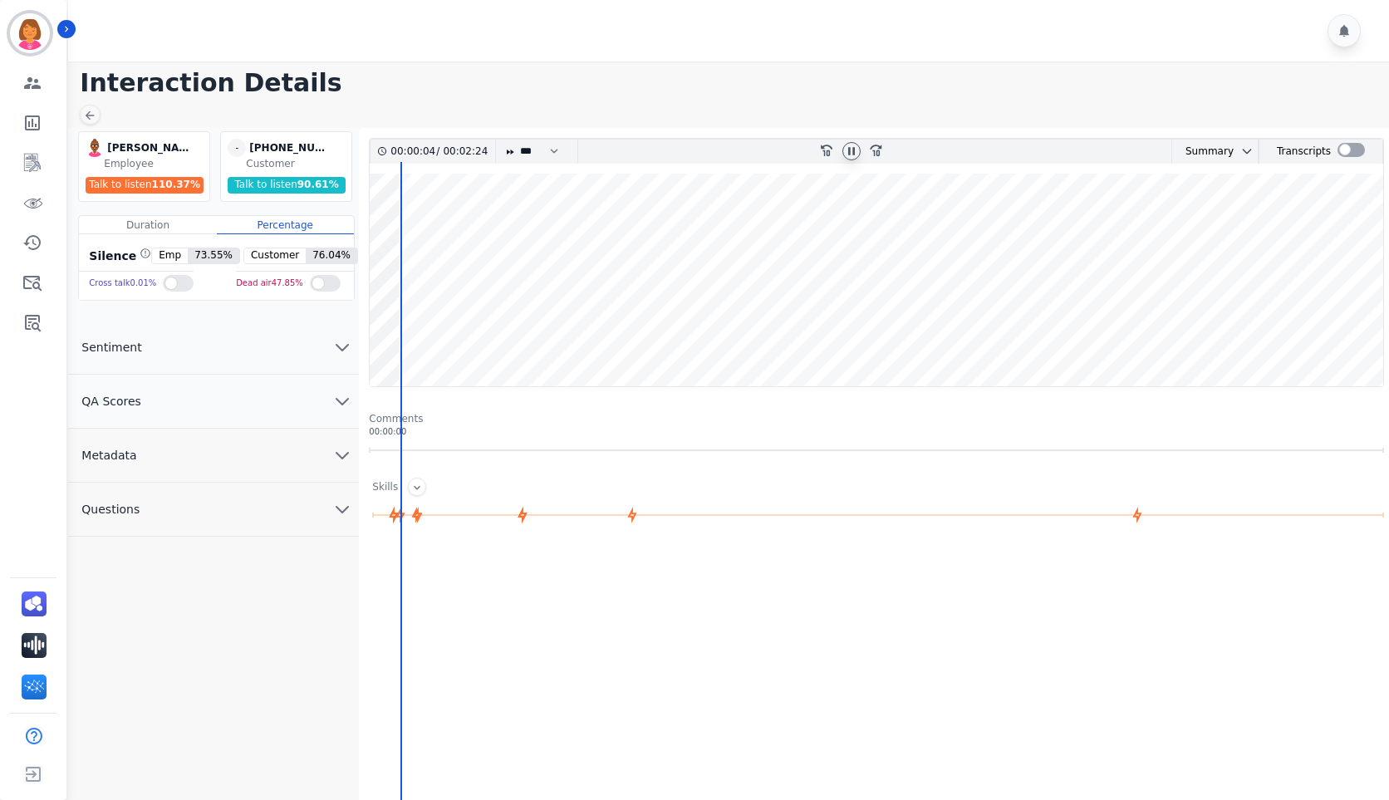
click at [218, 408] on button "QA Scores" at bounding box center [213, 402] width 291 height 54
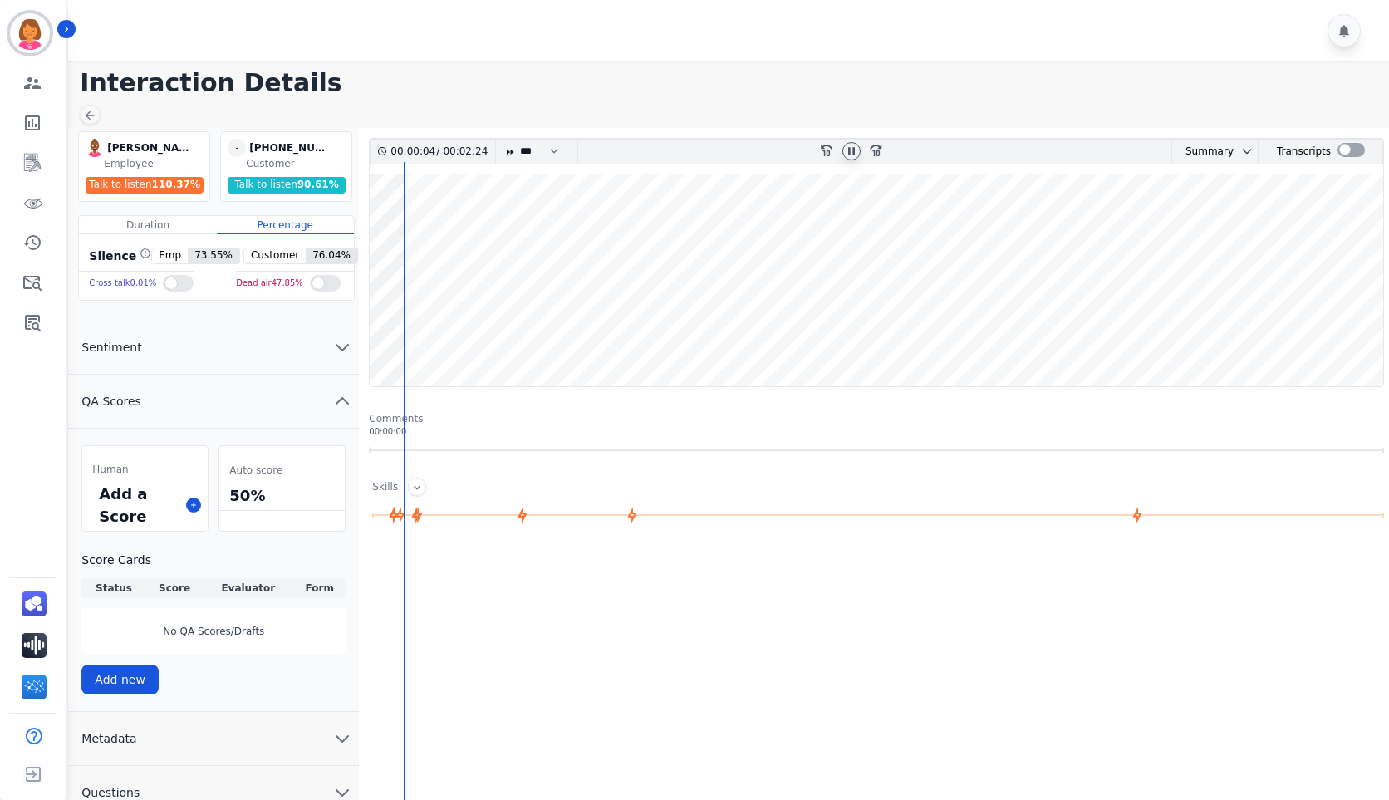
click at [218, 408] on button "QA Scores" at bounding box center [213, 402] width 291 height 54
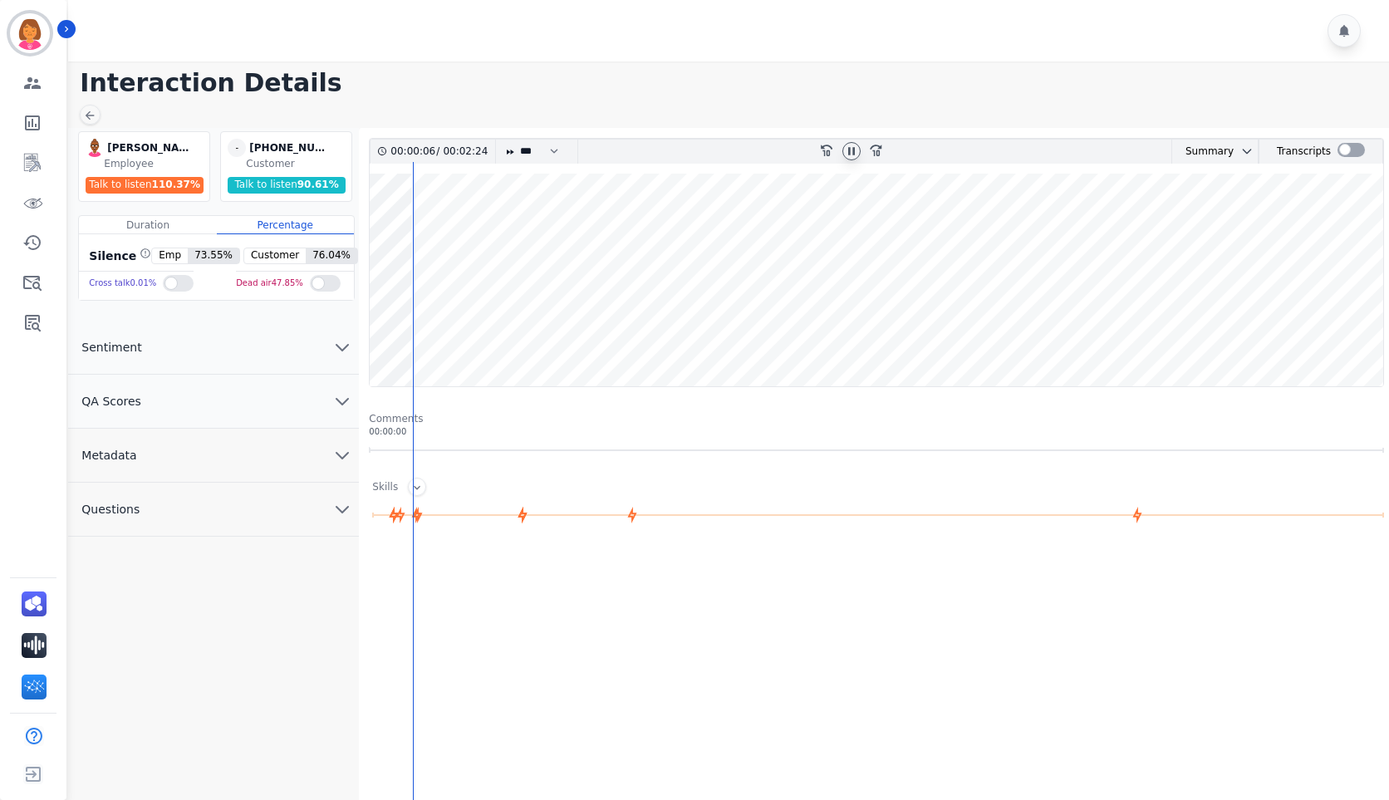
click at [297, 451] on button "Metadata" at bounding box center [213, 456] width 291 height 54
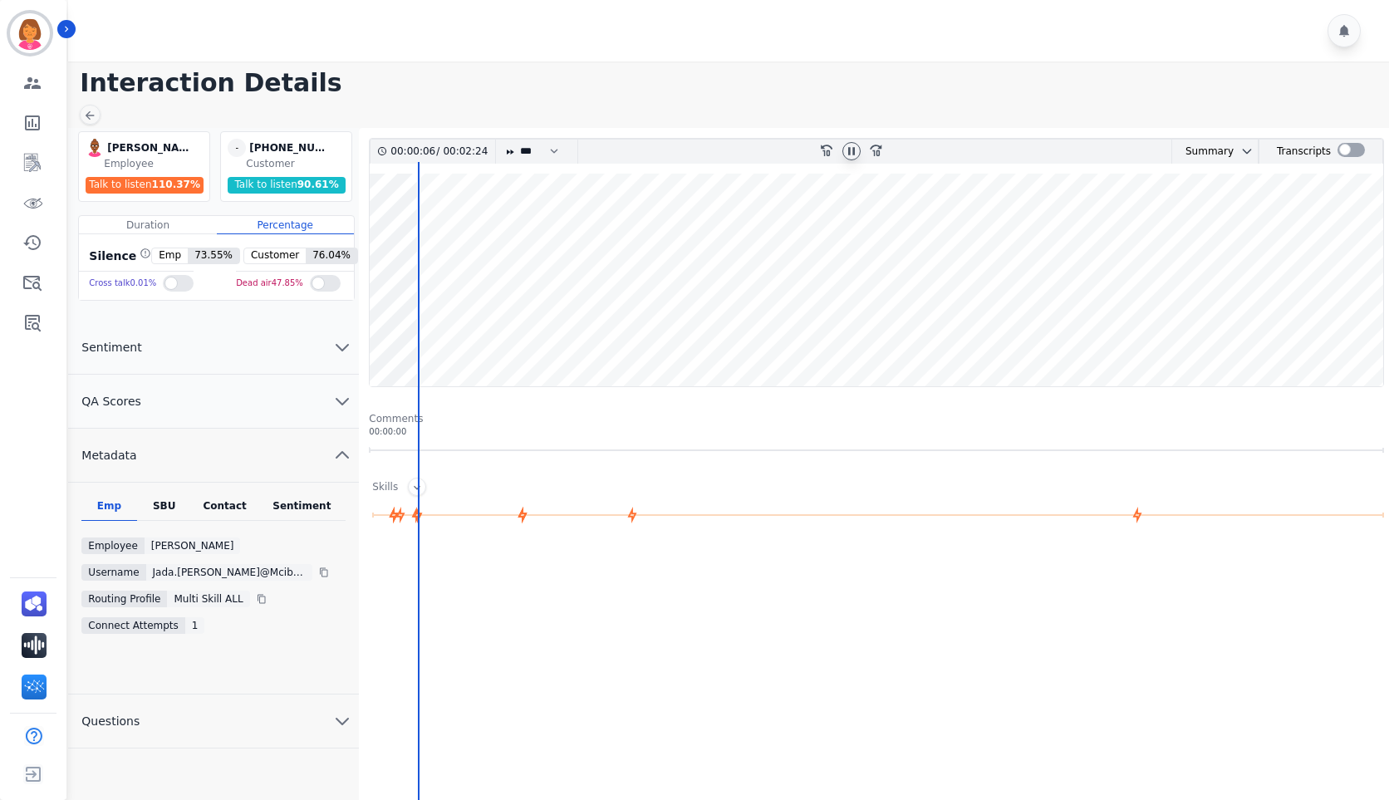
click at [240, 498] on div "Emp SBU Contact Sentiment Employee [PERSON_NAME] Username jada.[PERSON_NAME]@mc…" at bounding box center [213, 589] width 291 height 212
click at [239, 506] on div "Contact" at bounding box center [225, 510] width 66 height 22
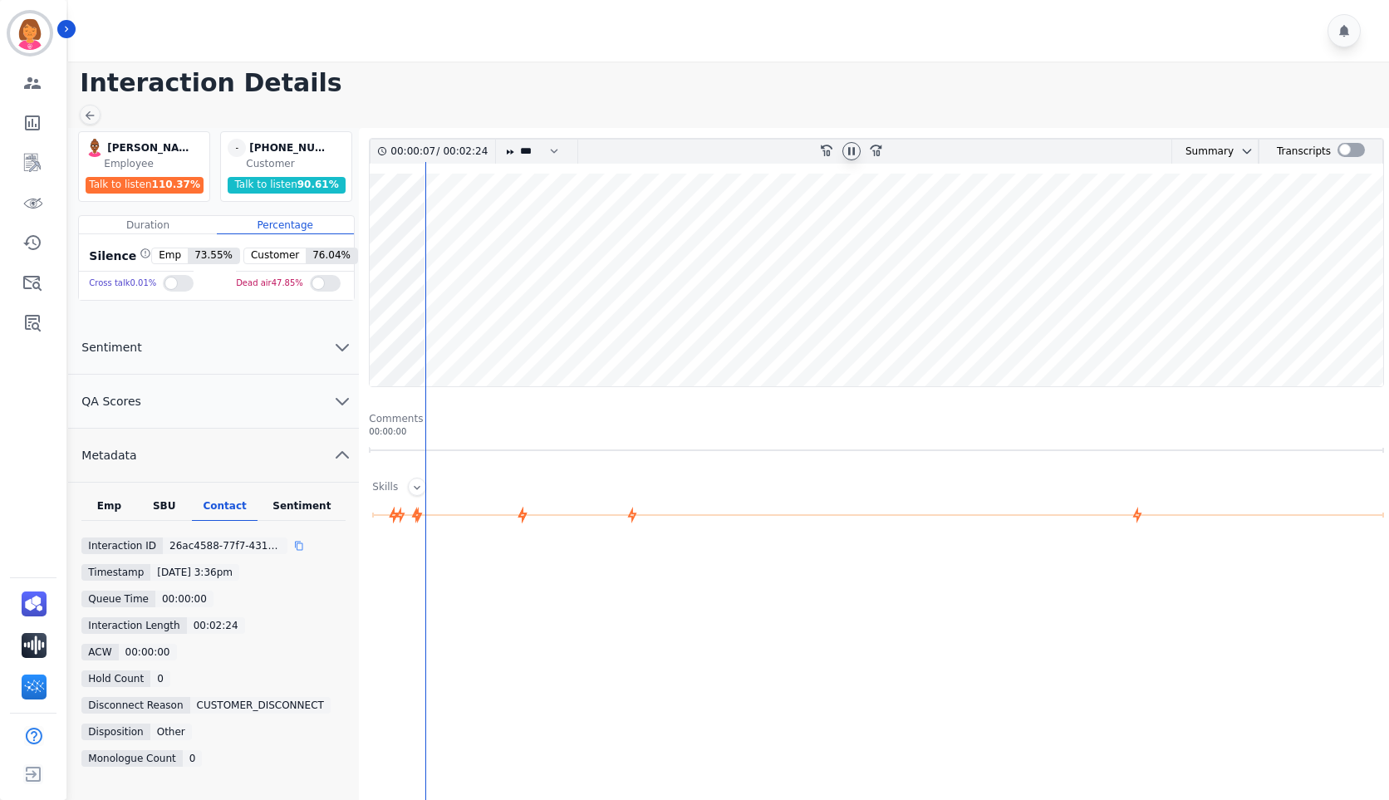
click at [295, 549] on icon at bounding box center [299, 546] width 10 height 10
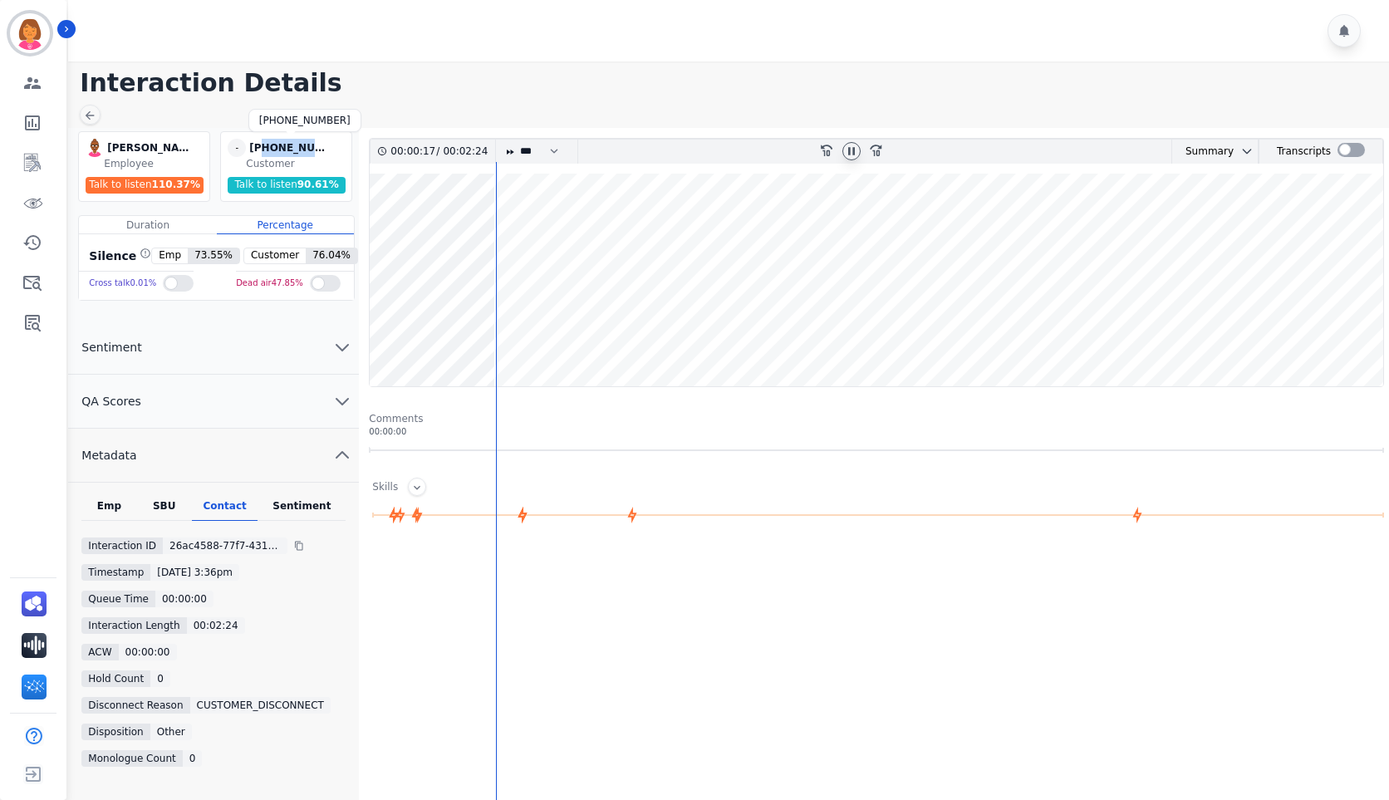
drag, startPoint x: 328, startPoint y: 150, endPoint x: 263, endPoint y: 140, distance: 66.5
click at [263, 140] on div "[PHONE_NUMBER]" at bounding box center [290, 148] width 83 height 18
copy div "4403814961"
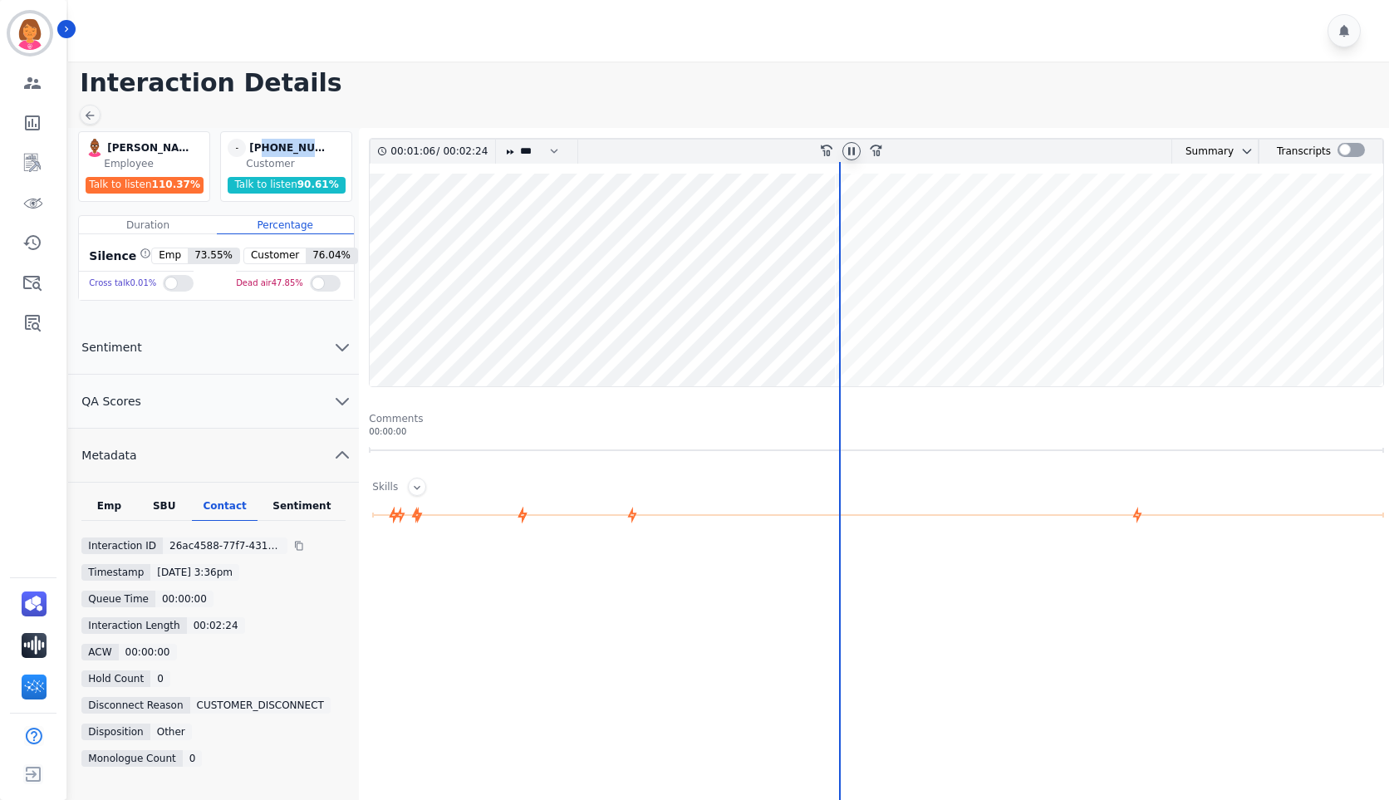
click at [688, 327] on wave at bounding box center [877, 280] width 1014 height 213
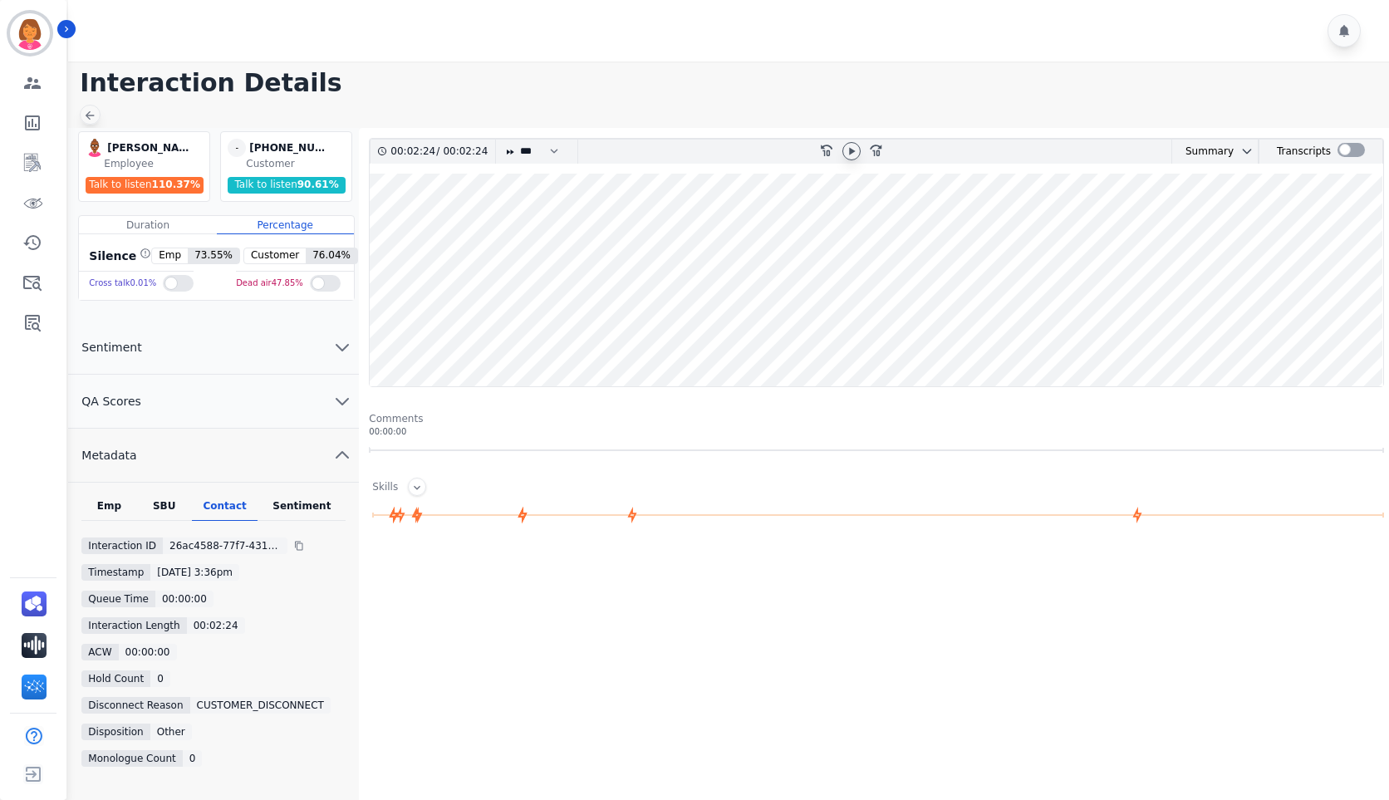
click at [95, 117] on icon at bounding box center [89, 115] width 13 height 13
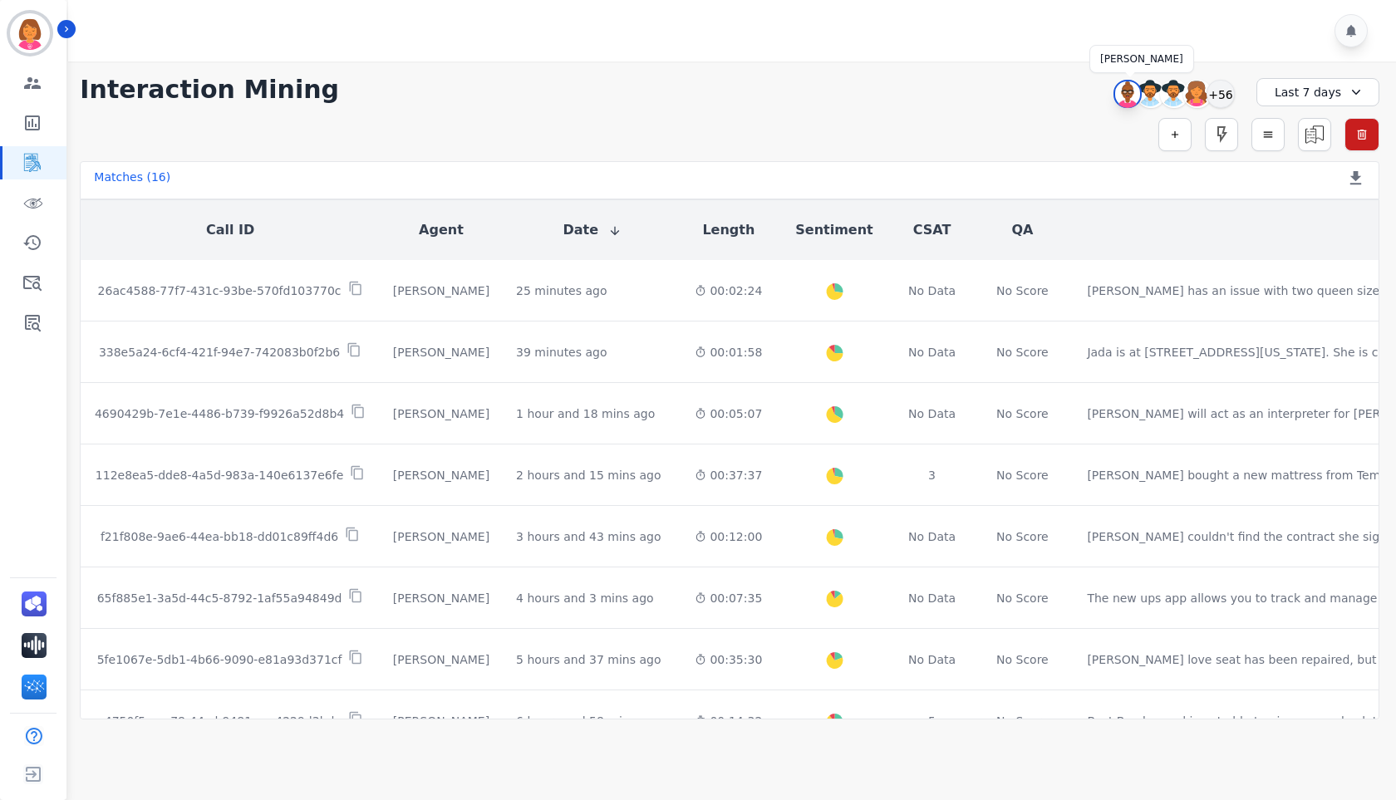
click at [1123, 93] on img at bounding box center [1127, 94] width 25 height 27
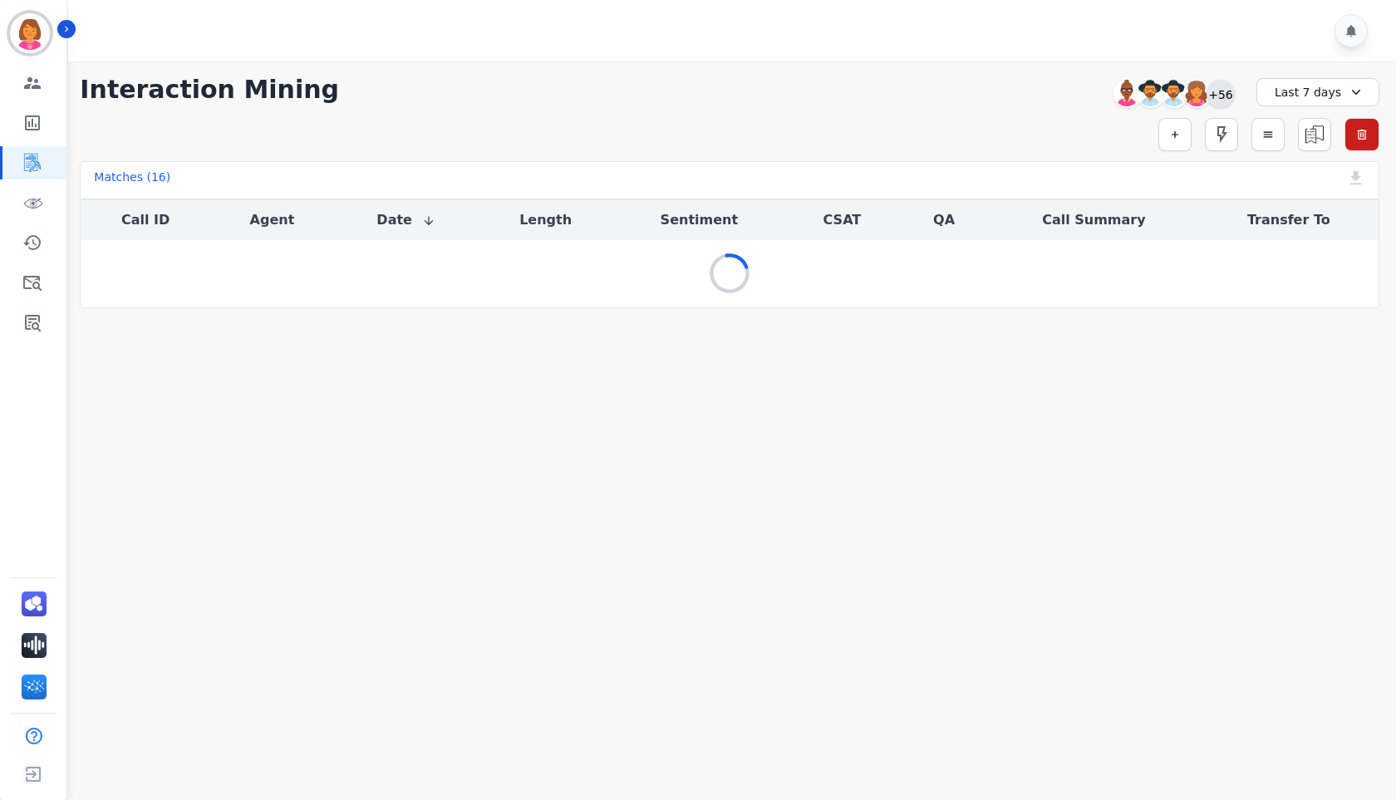
click at [1223, 91] on div "+56" at bounding box center [1221, 94] width 28 height 28
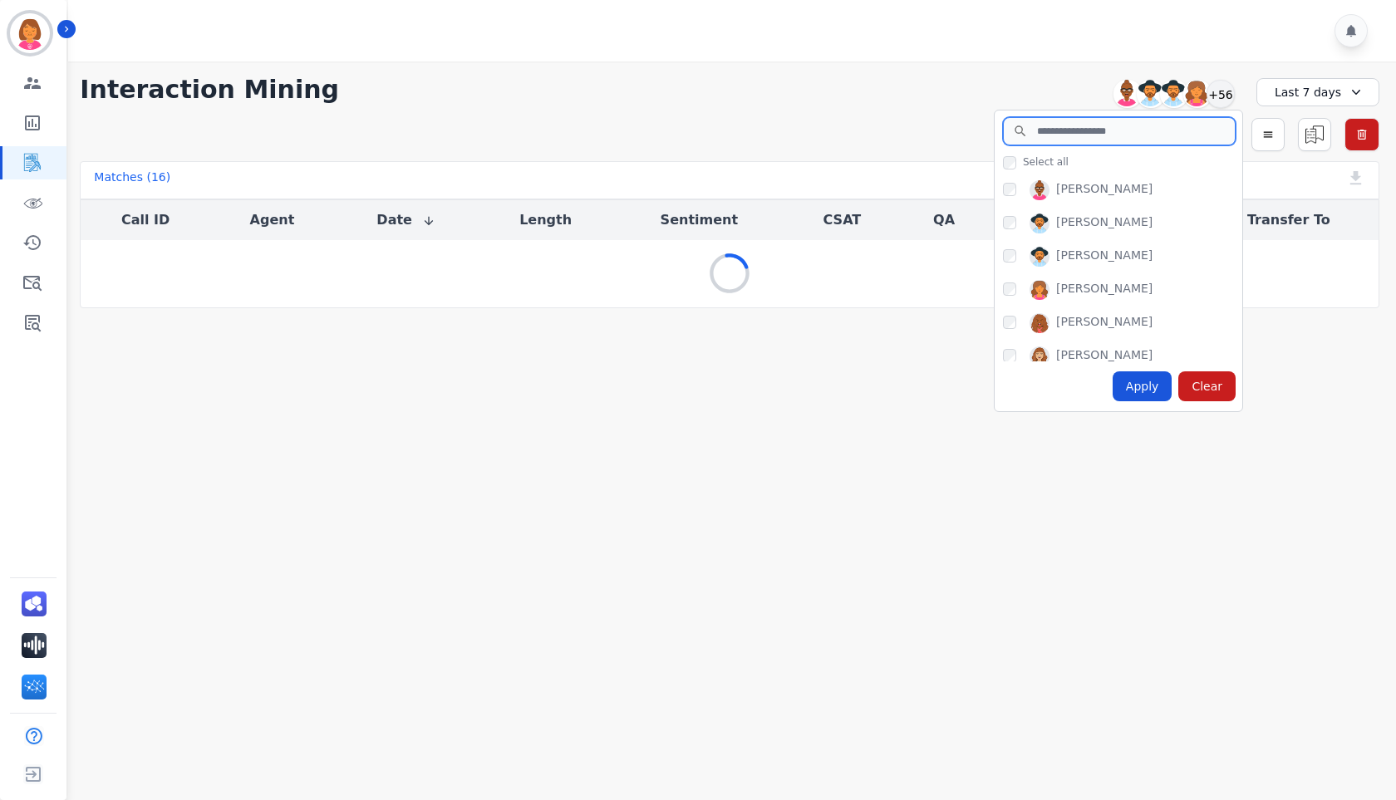
click at [1184, 137] on input "search" at bounding box center [1119, 131] width 233 height 28
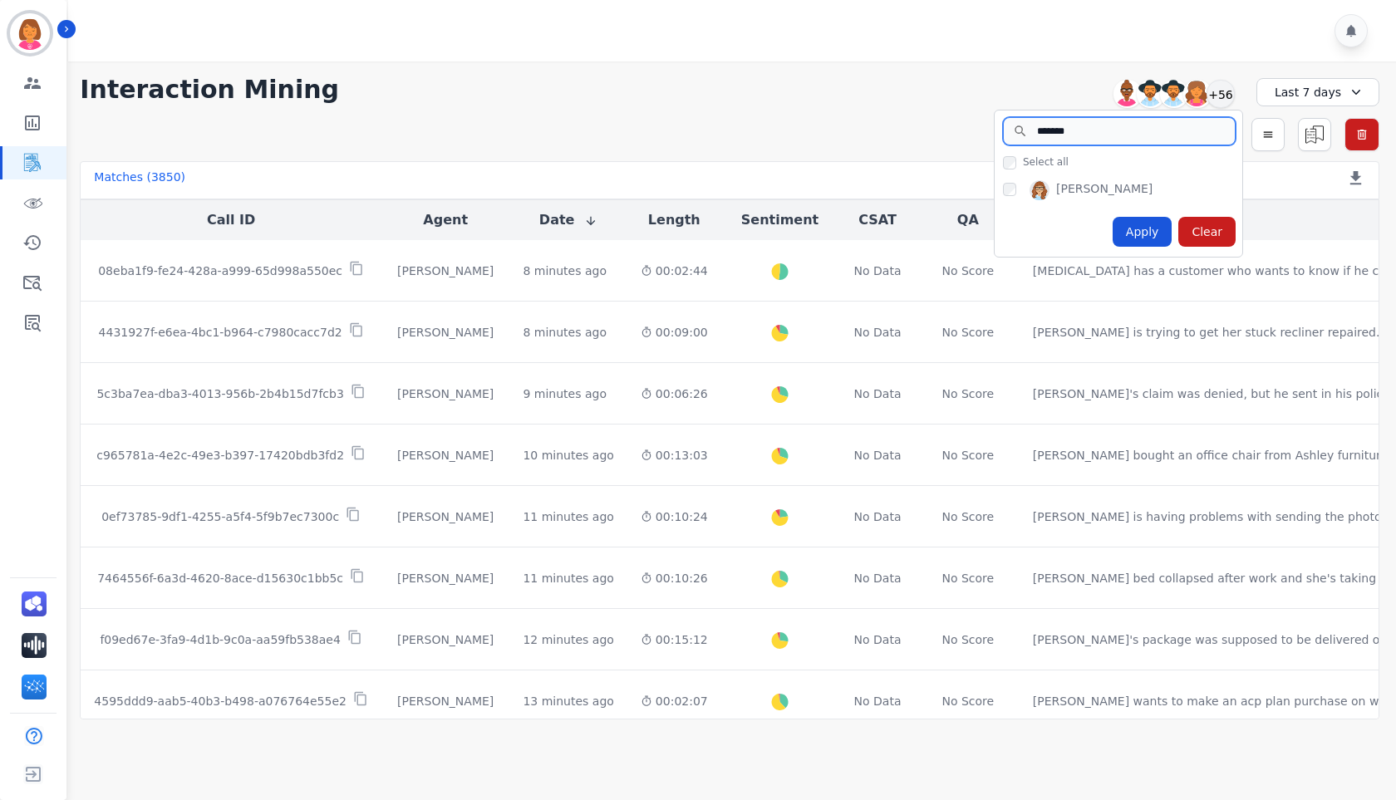
type input "*******"
click at [1140, 230] on div "Apply" at bounding box center [1143, 232] width 60 height 30
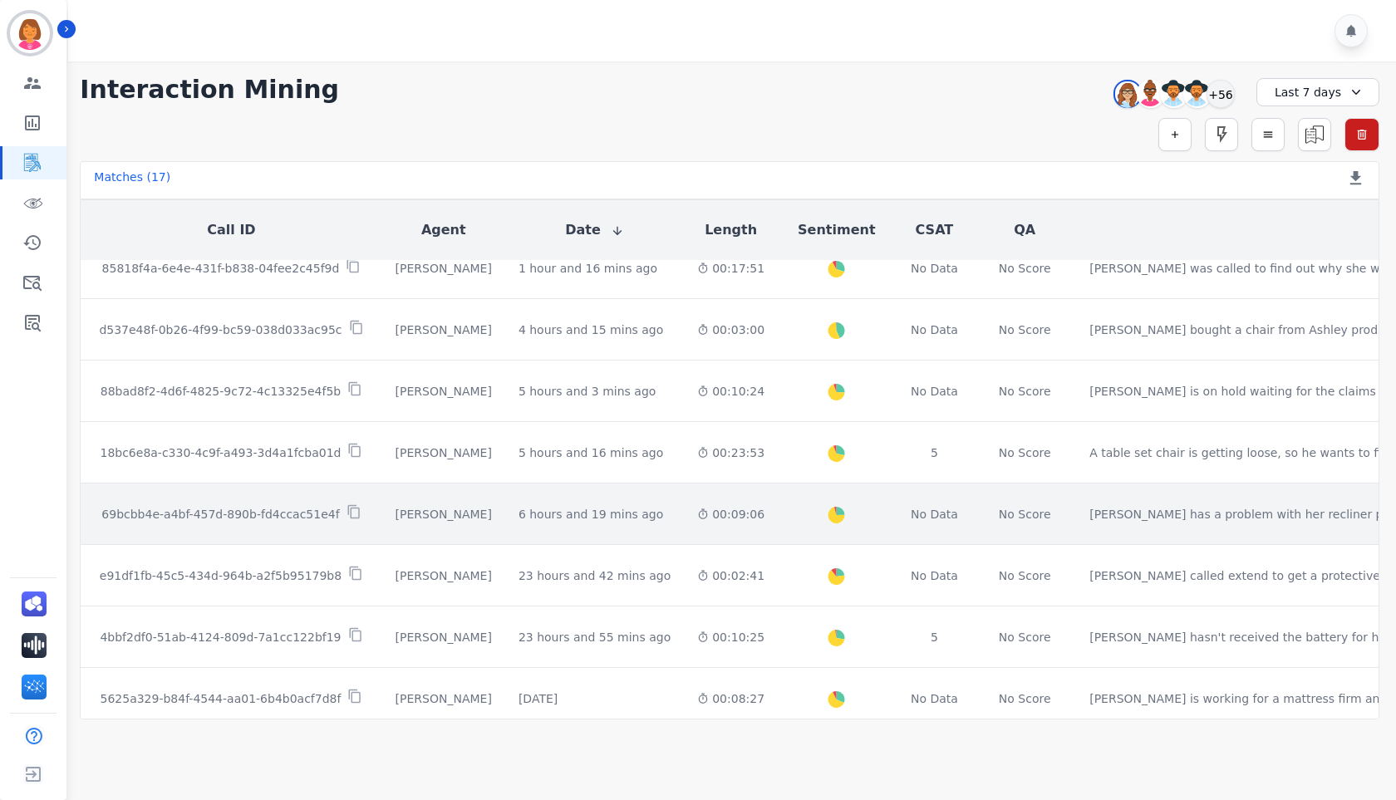
scroll to position [83, 0]
click at [601, 504] on td "6 hours and 19 mins ago Start at: [DATE] 9:49am" at bounding box center [594, 514] width 179 height 61
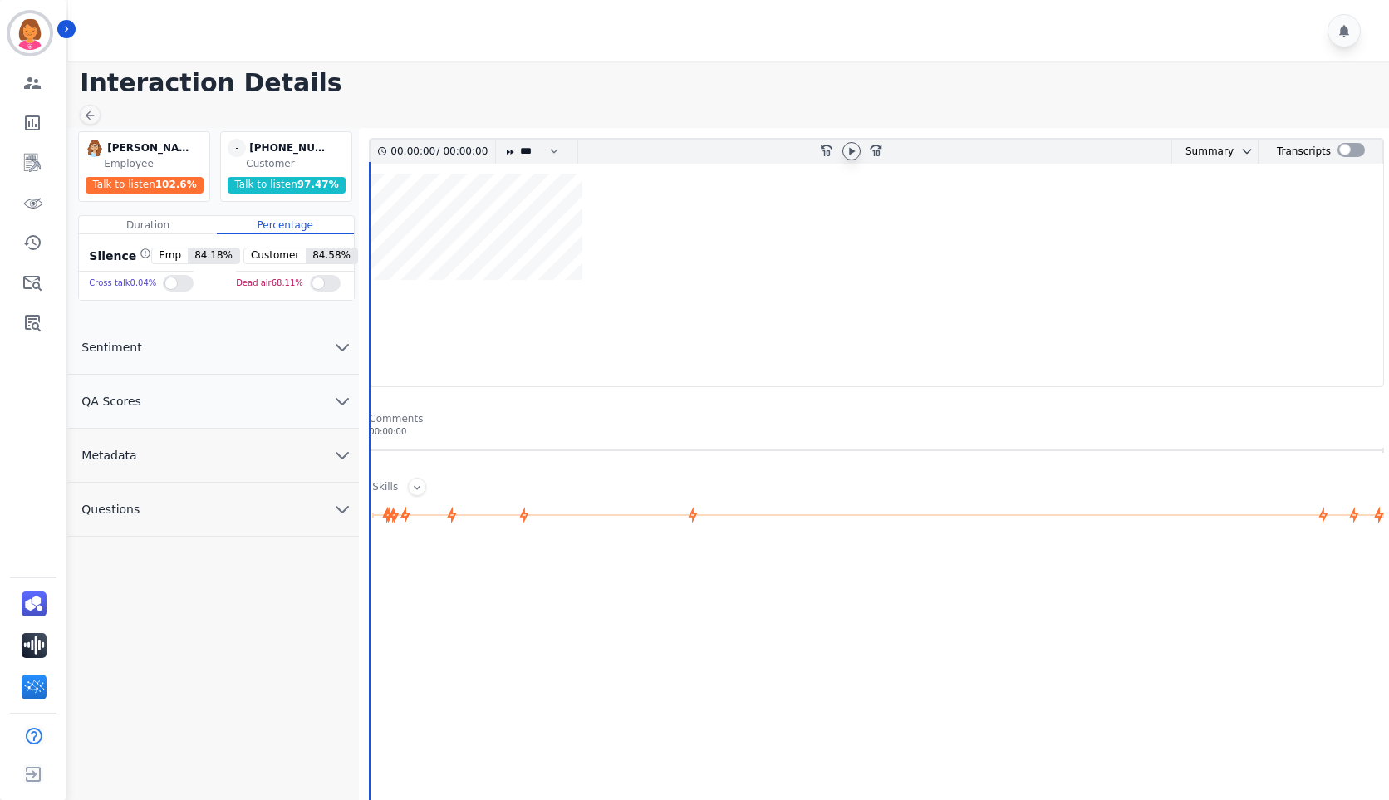
click at [848, 145] on icon at bounding box center [851, 151] width 13 height 13
click at [854, 151] on icon at bounding box center [851, 150] width 7 height 7
click at [854, 151] on icon at bounding box center [852, 150] width 6 height 7
click at [854, 151] on icon at bounding box center [851, 150] width 7 height 7
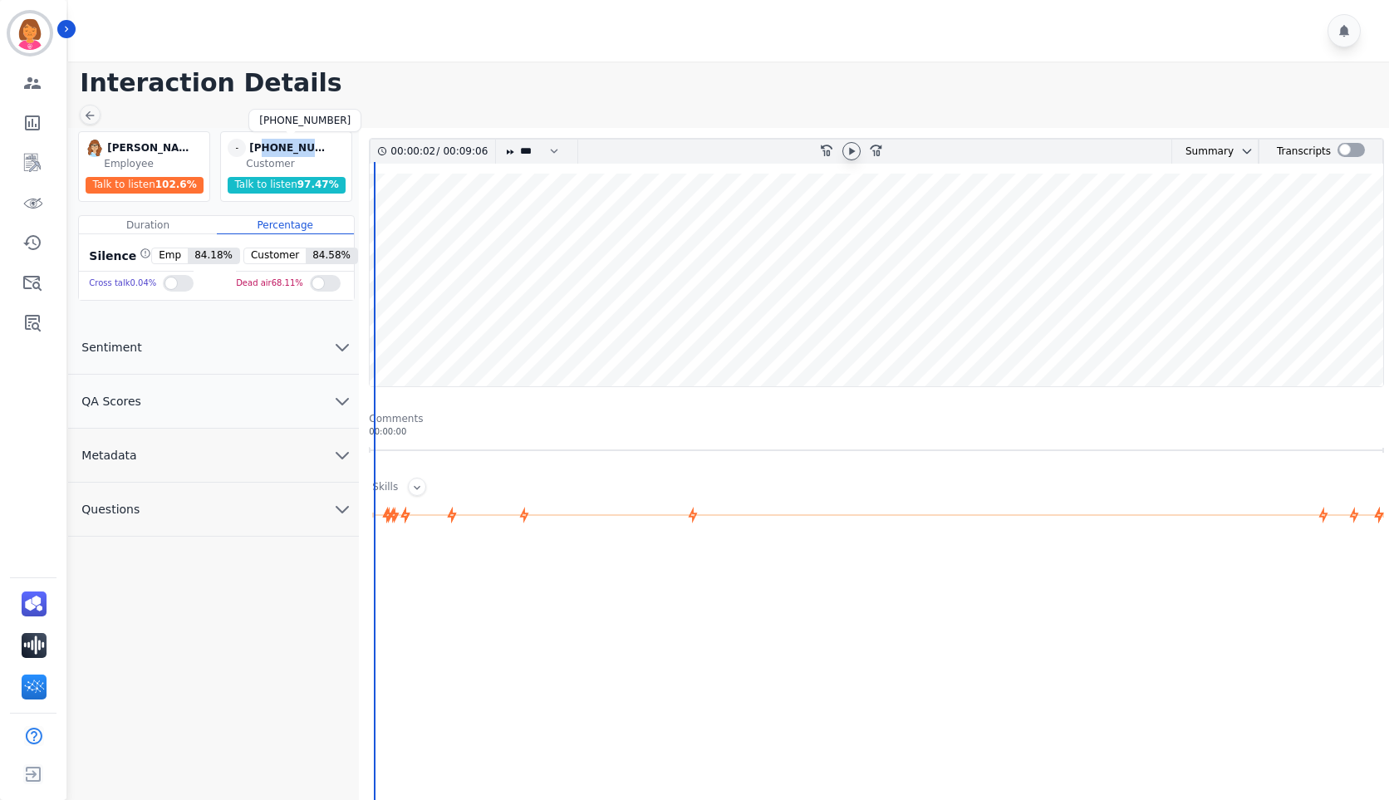
drag, startPoint x: 328, startPoint y: 141, endPoint x: 261, endPoint y: 142, distance: 67.3
click at [261, 142] on div "[PHONE_NUMBER]" at bounding box center [290, 148] width 83 height 18
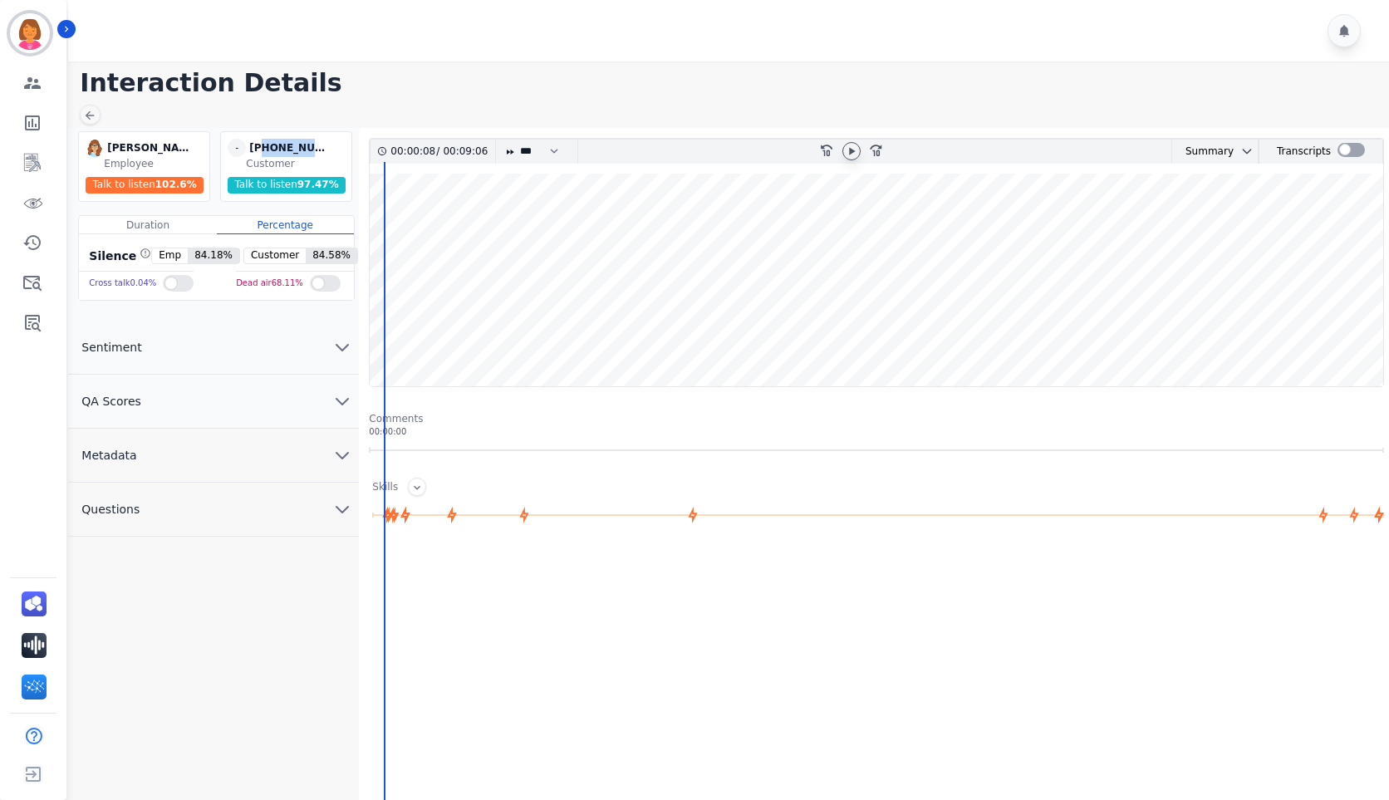
copy div "9039109129"
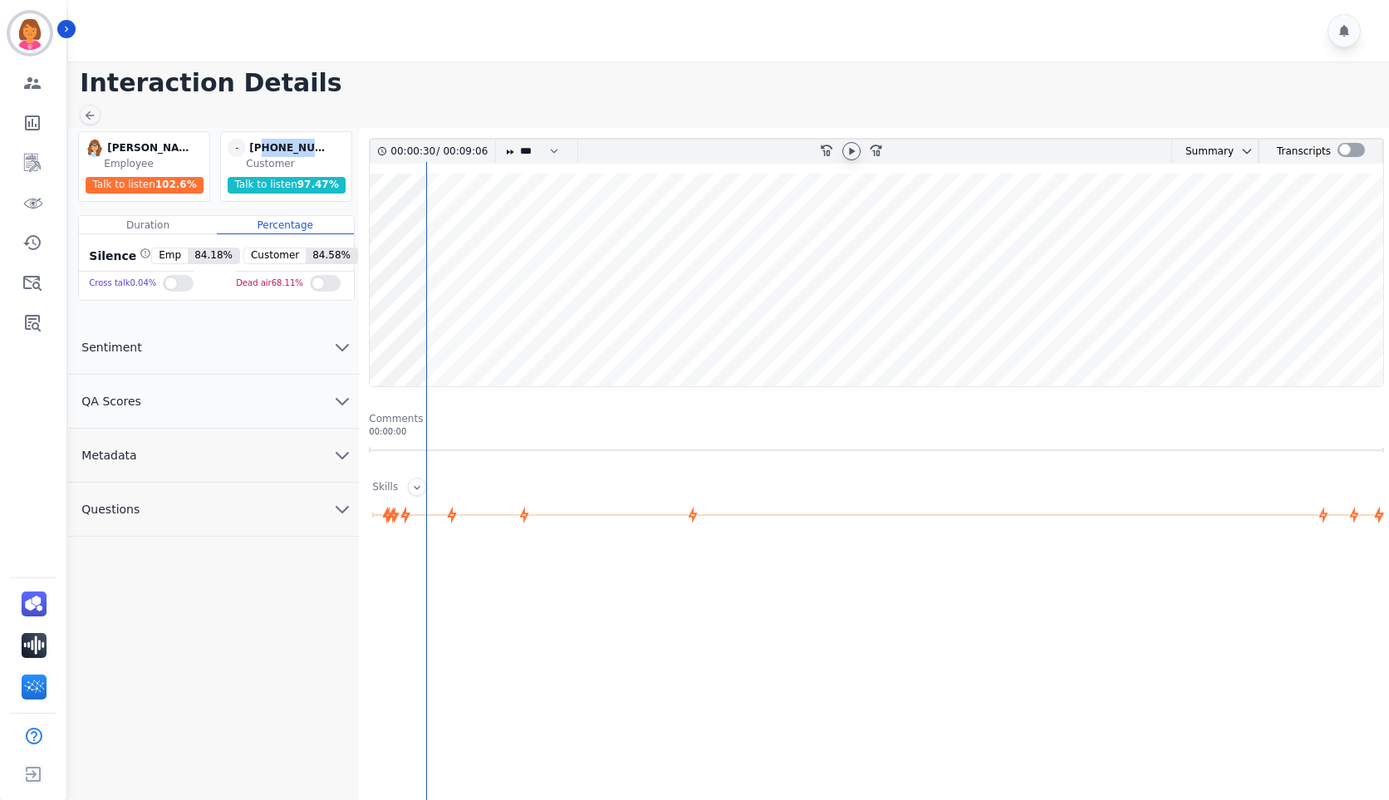
click at [248, 444] on button "Metadata" at bounding box center [213, 456] width 291 height 54
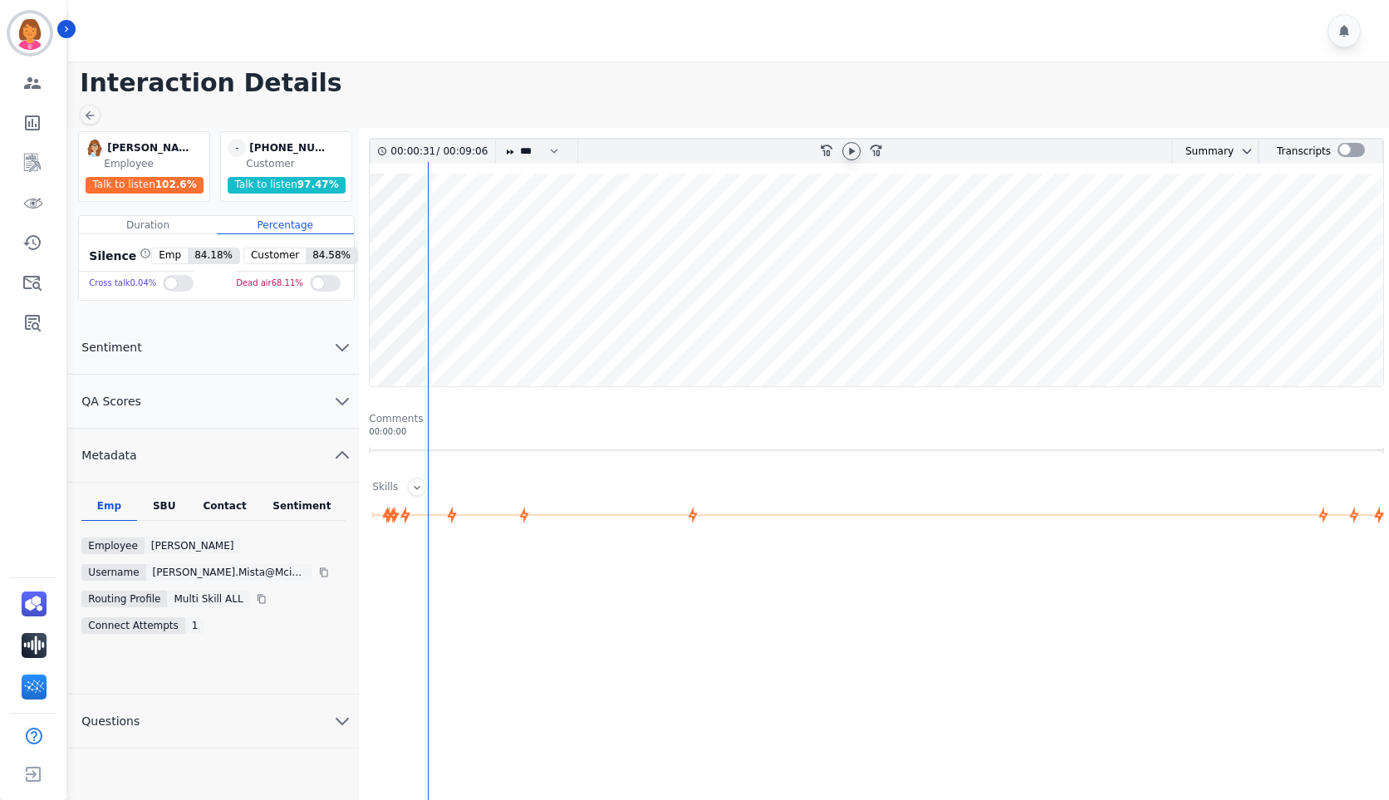
click at [229, 501] on div "Contact" at bounding box center [225, 510] width 66 height 22
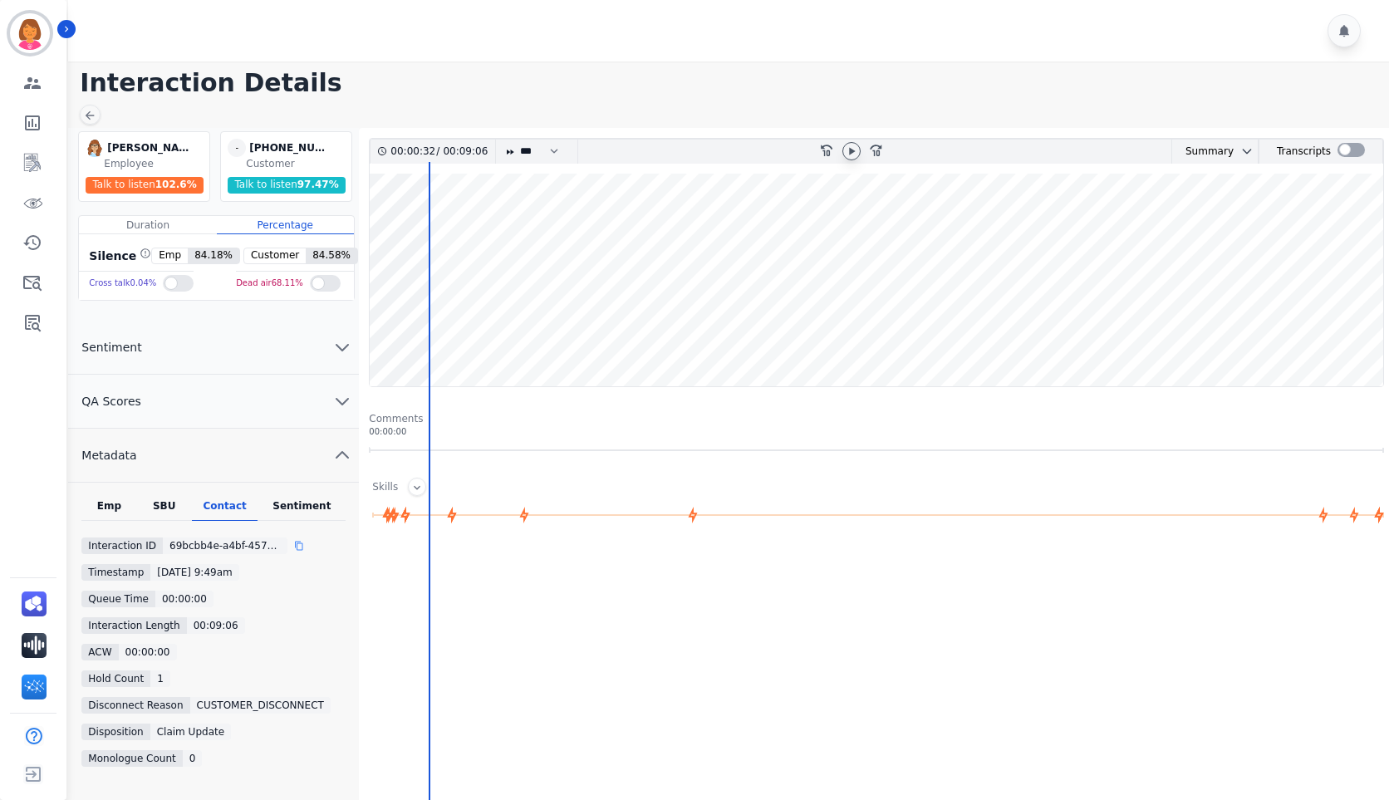
click at [307, 548] on div at bounding box center [312, 547] width 10 height 13
click at [477, 336] on wave at bounding box center [877, 280] width 1014 height 213
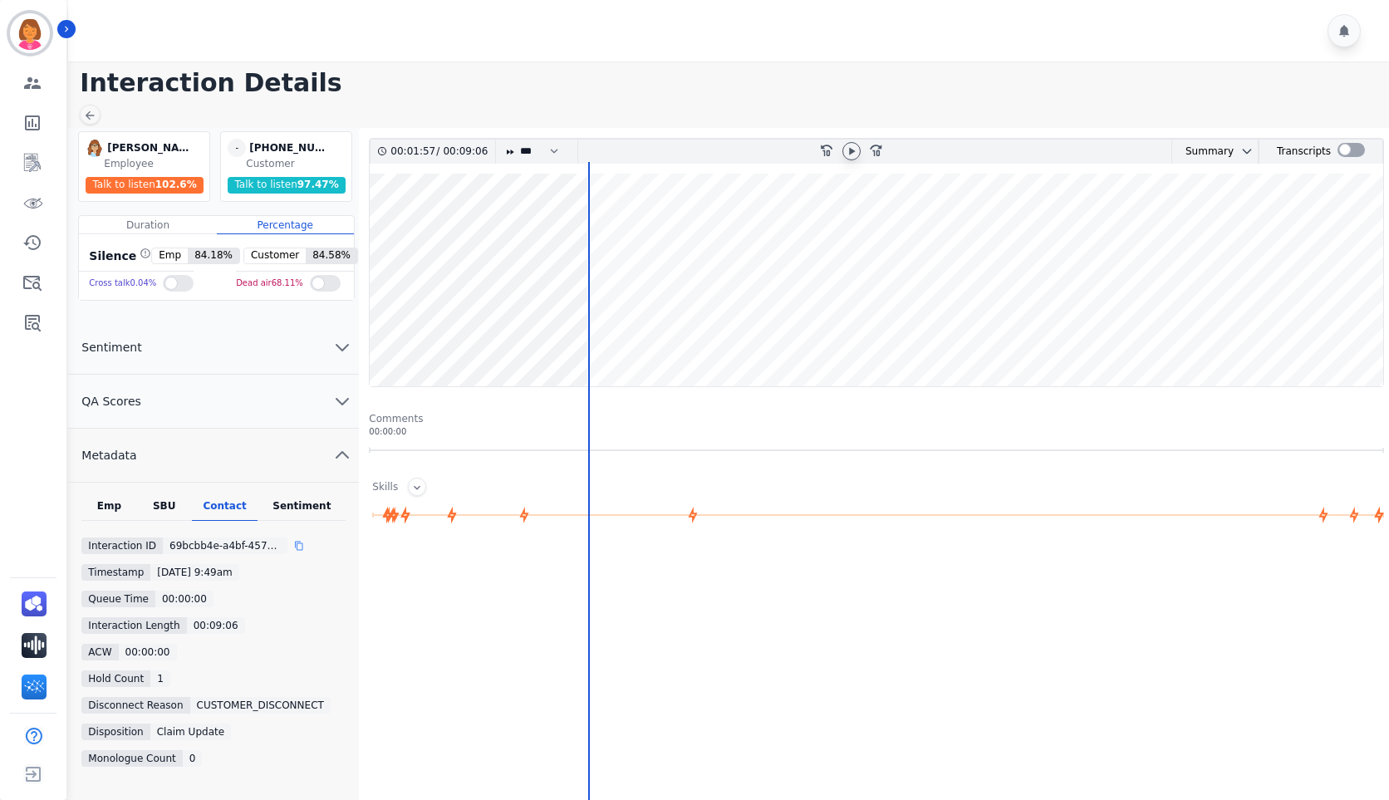
click at [853, 155] on icon at bounding box center [851, 151] width 13 height 13
click at [850, 153] on icon at bounding box center [851, 150] width 7 height 7
click at [850, 153] on icon at bounding box center [852, 150] width 6 height 7
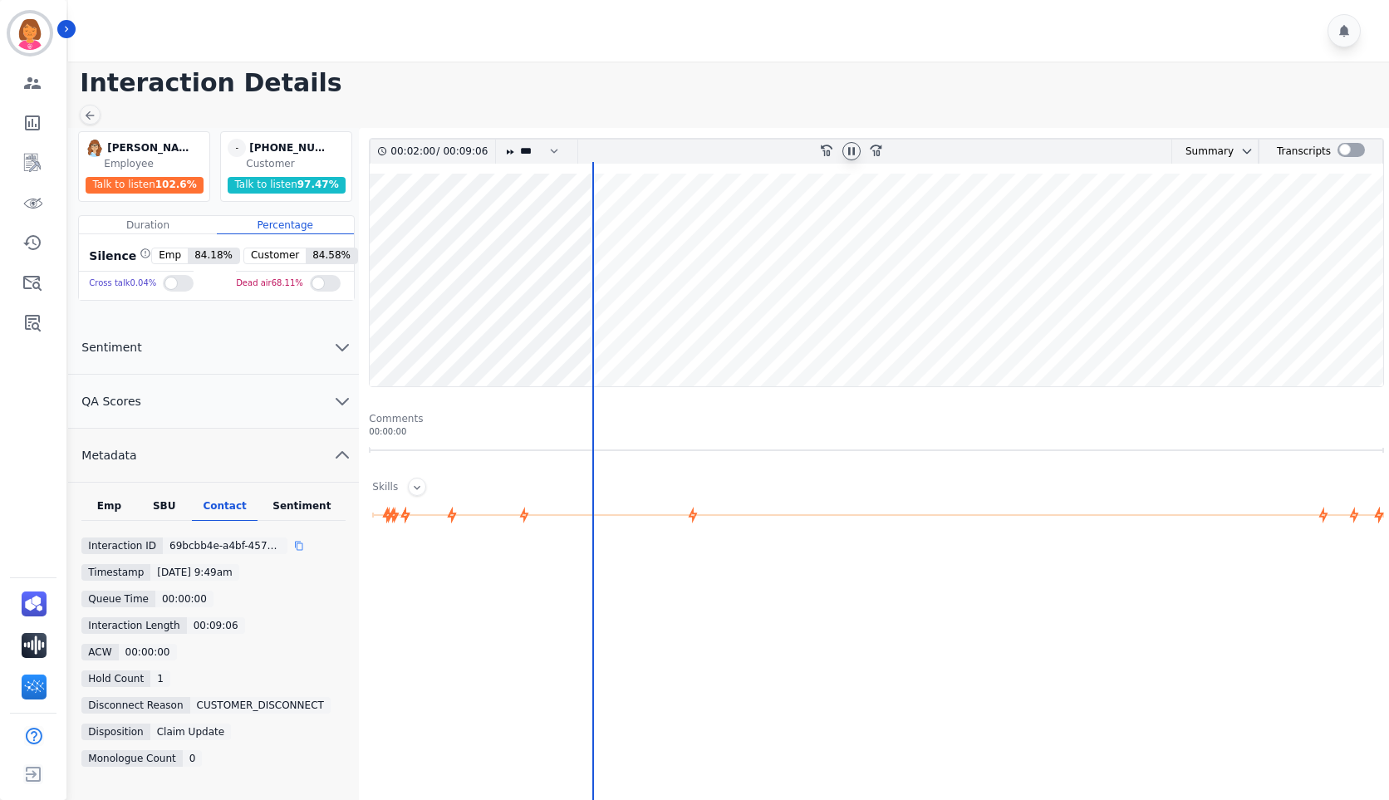
click at [850, 153] on icon at bounding box center [851, 150] width 7 height 7
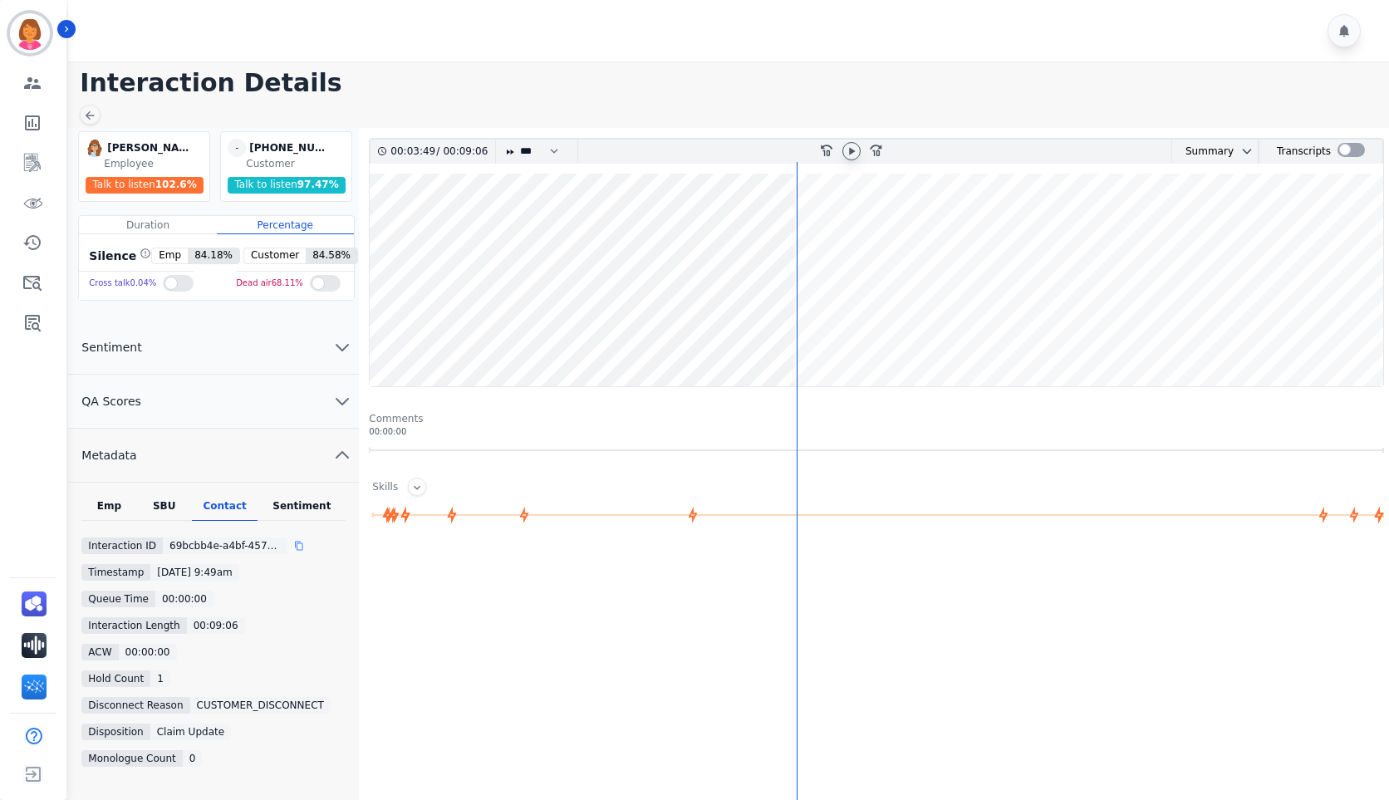
click at [860, 151] on div at bounding box center [852, 151] width 18 height 18
click at [860, 152] on div at bounding box center [852, 151] width 18 height 18
click at [839, 331] on wave at bounding box center [877, 280] width 1014 height 213
click at [1270, 327] on wave at bounding box center [877, 280] width 1014 height 213
click at [297, 553] on div at bounding box center [305, 546] width 23 height 17
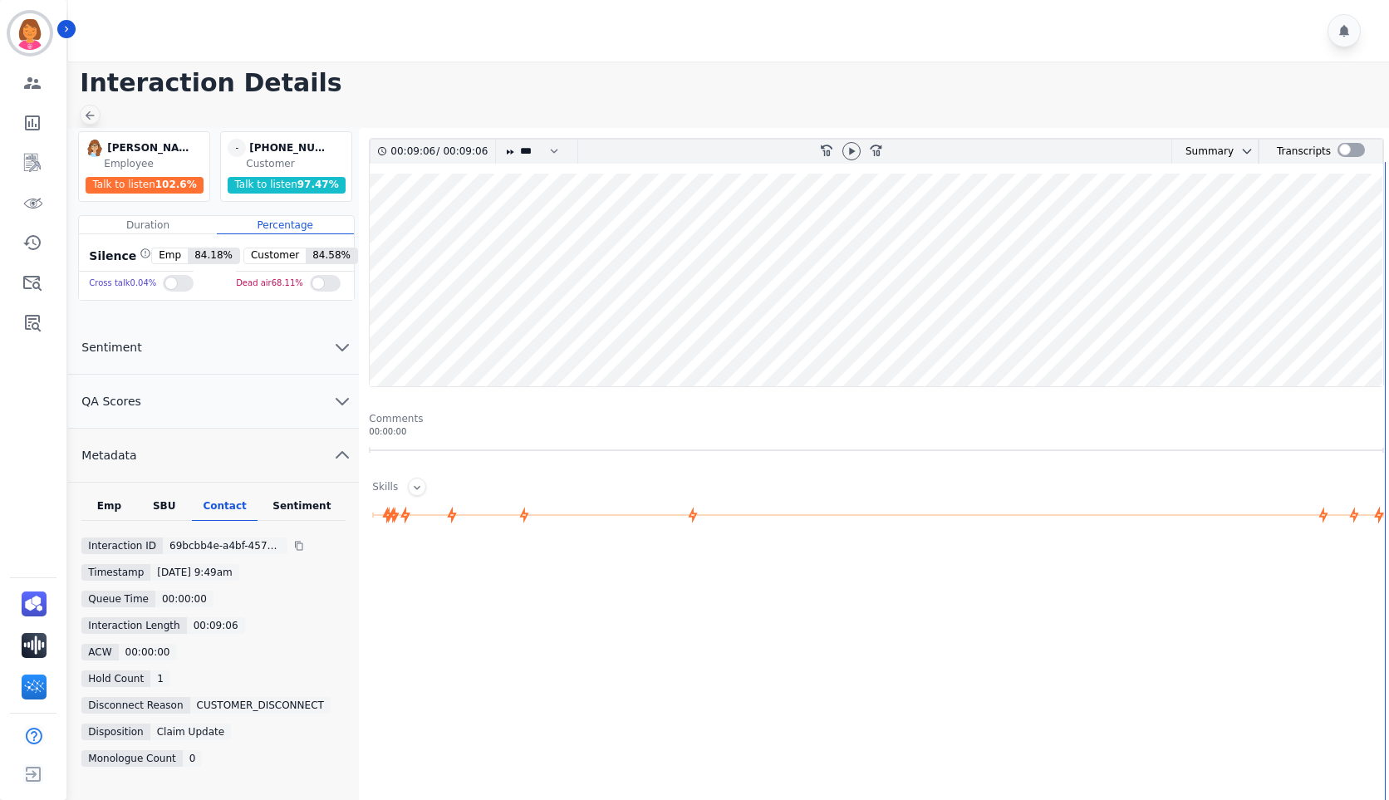
click at [95, 117] on icon at bounding box center [89, 115] width 13 height 13
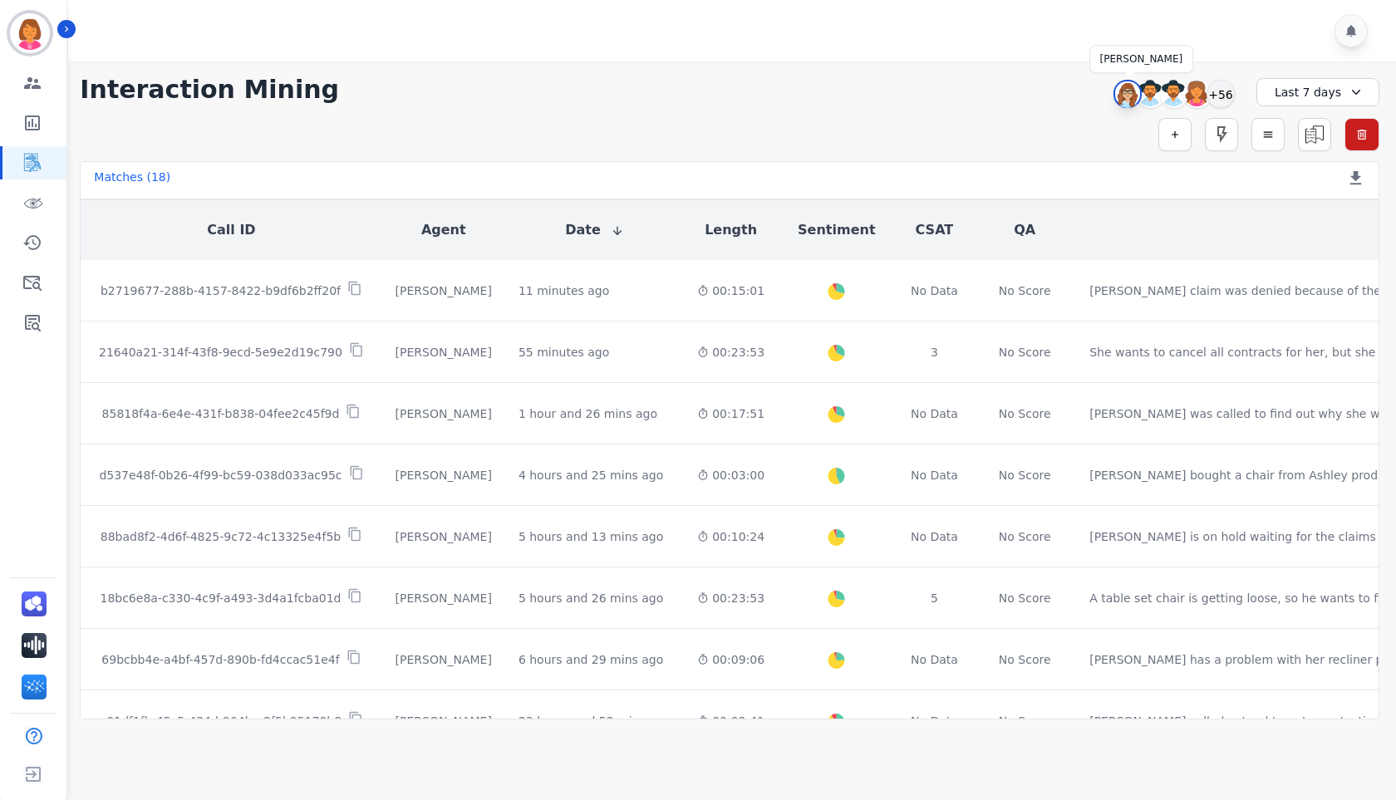
click at [1130, 100] on img at bounding box center [1127, 94] width 25 height 27
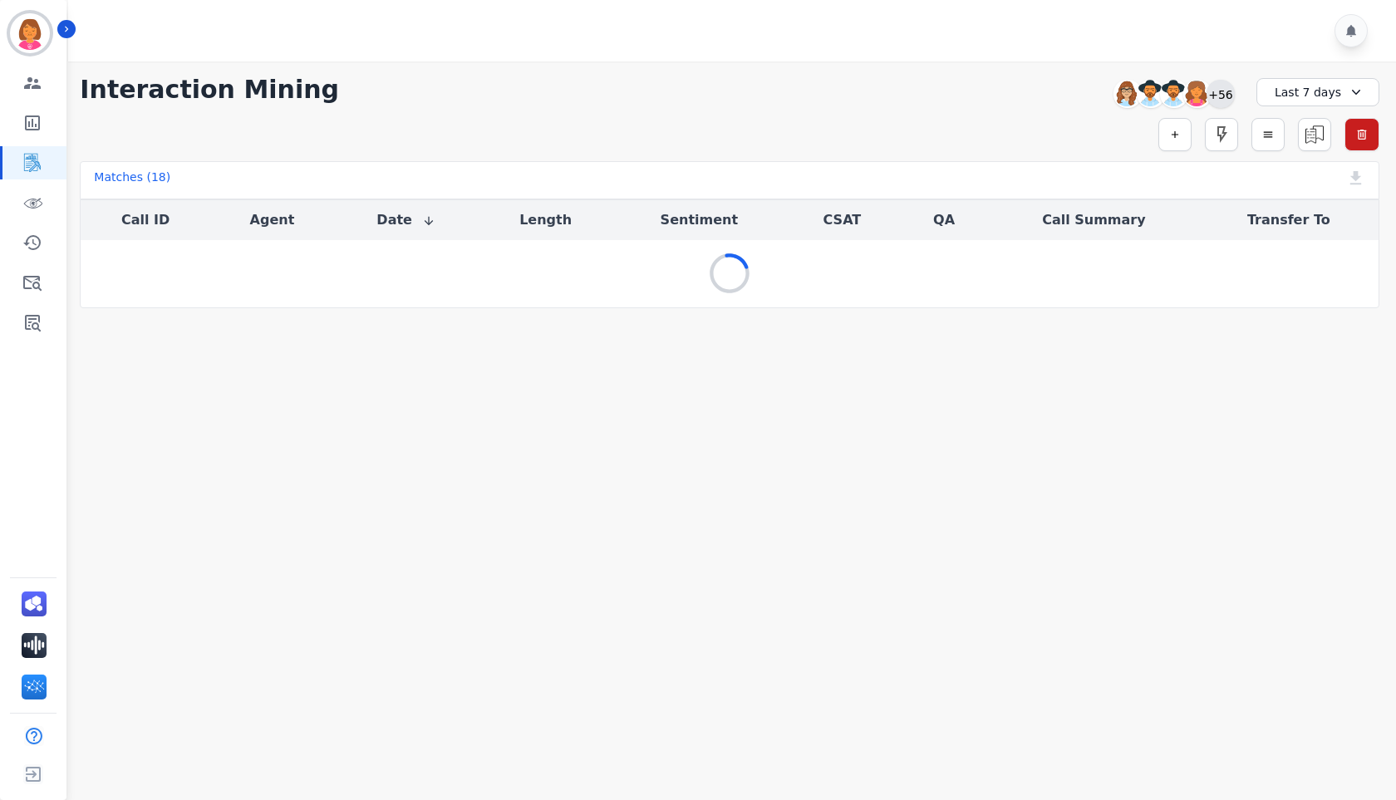
click at [1225, 101] on div "+56" at bounding box center [1221, 94] width 28 height 28
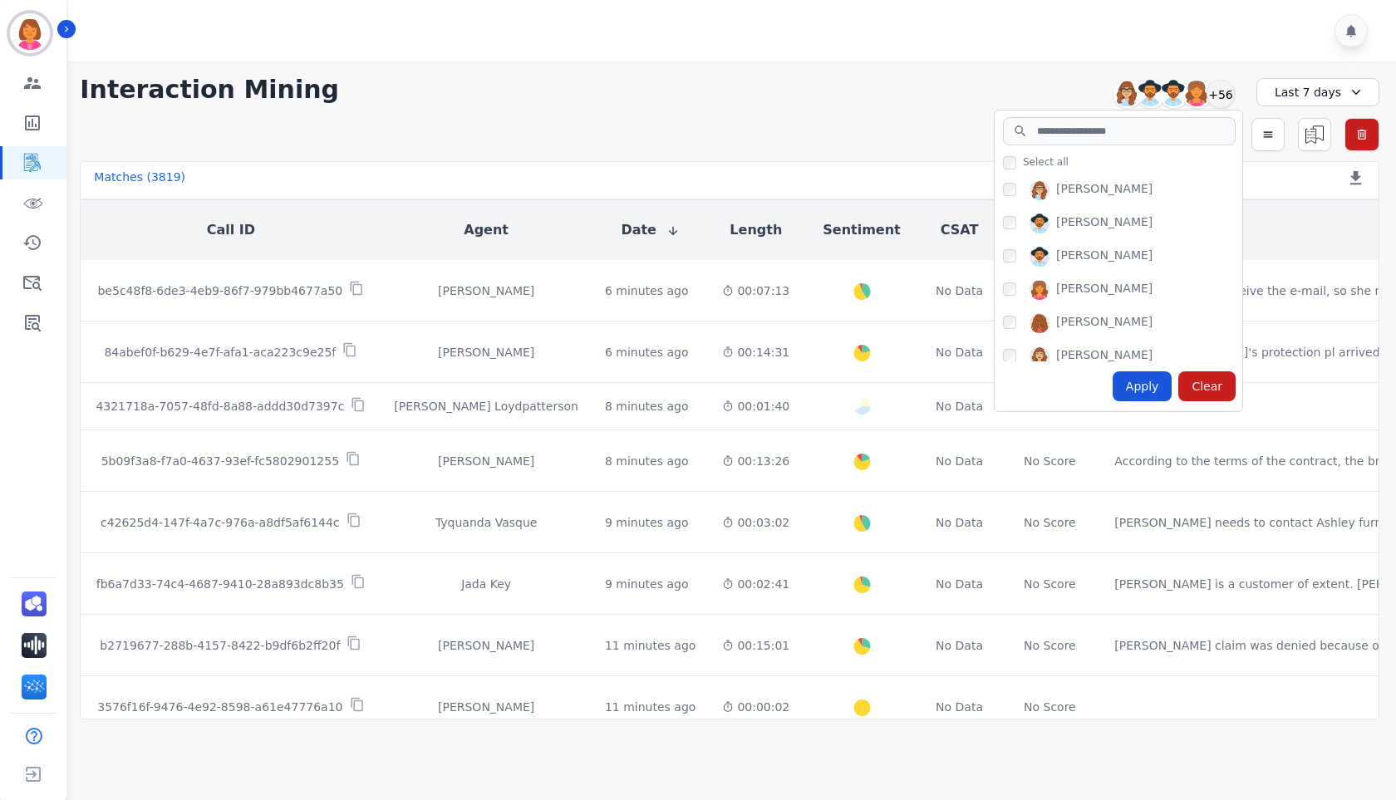
click at [1247, 54] on div at bounding box center [734, 30] width 1333 height 61
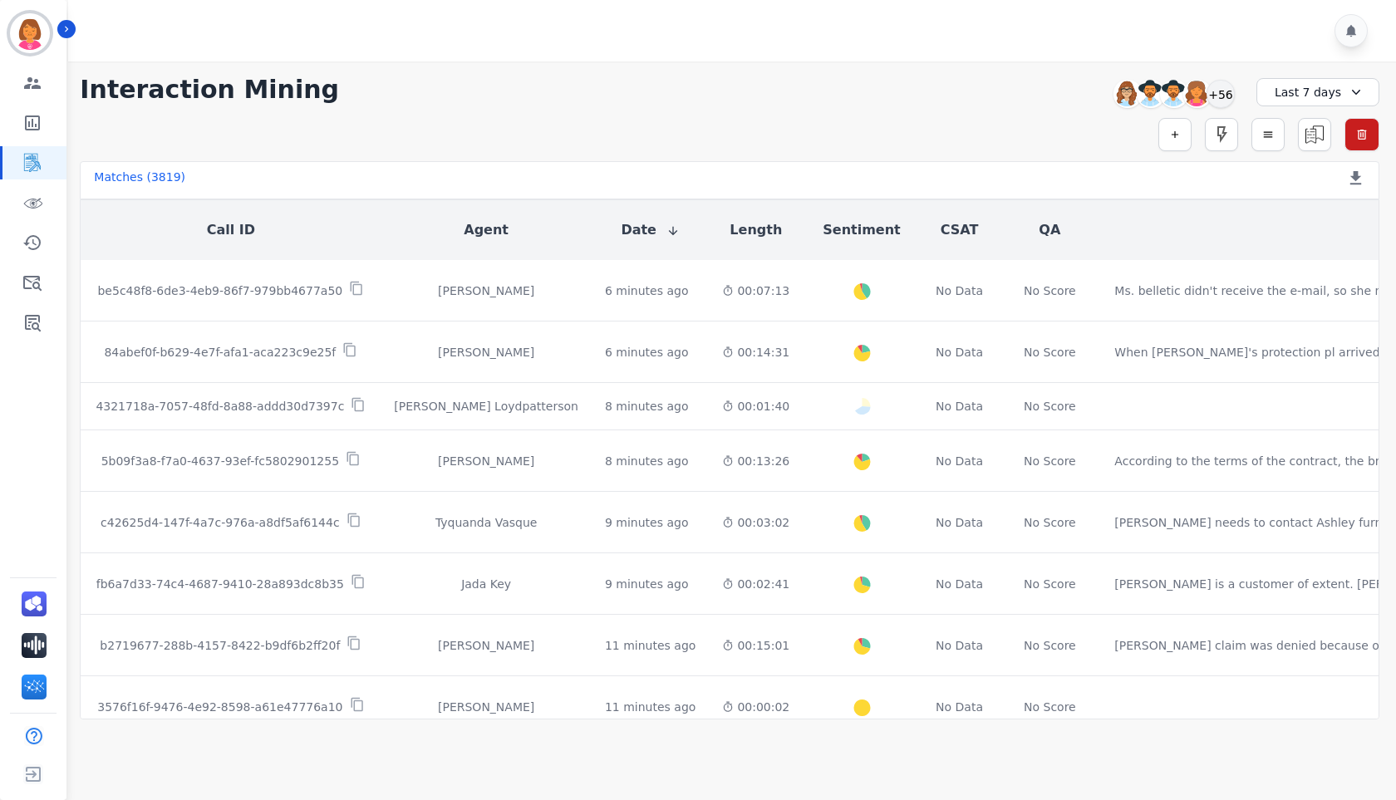
click at [957, 101] on div "**********" at bounding box center [730, 90] width 1300 height 30
